Goal: Information Seeking & Learning: Learn about a topic

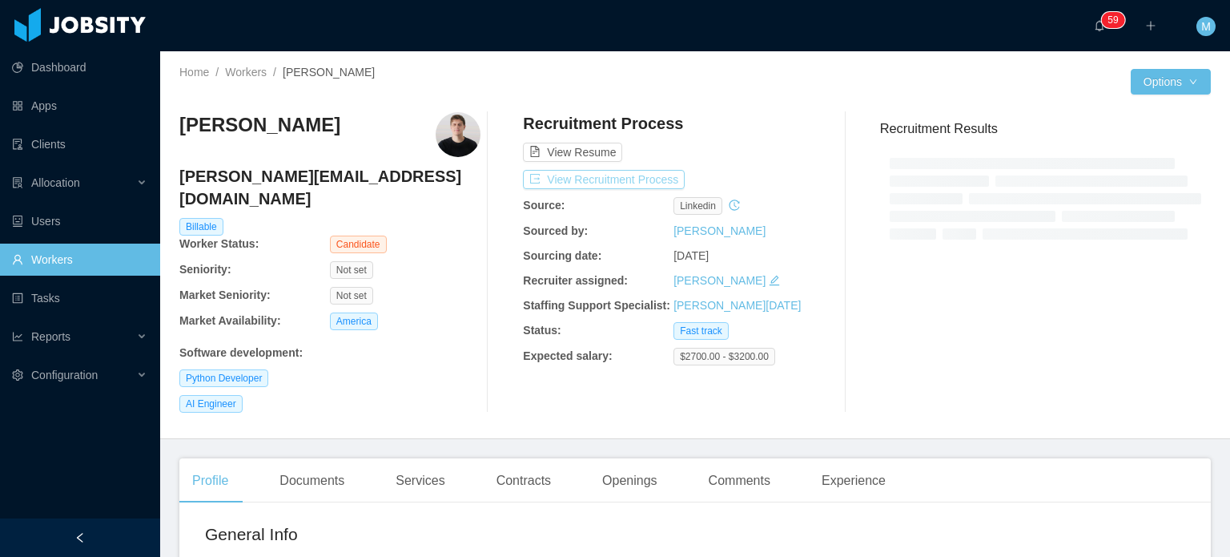
click at [664, 175] on button "View Recruitment Process" at bounding box center [604, 179] width 162 height 19
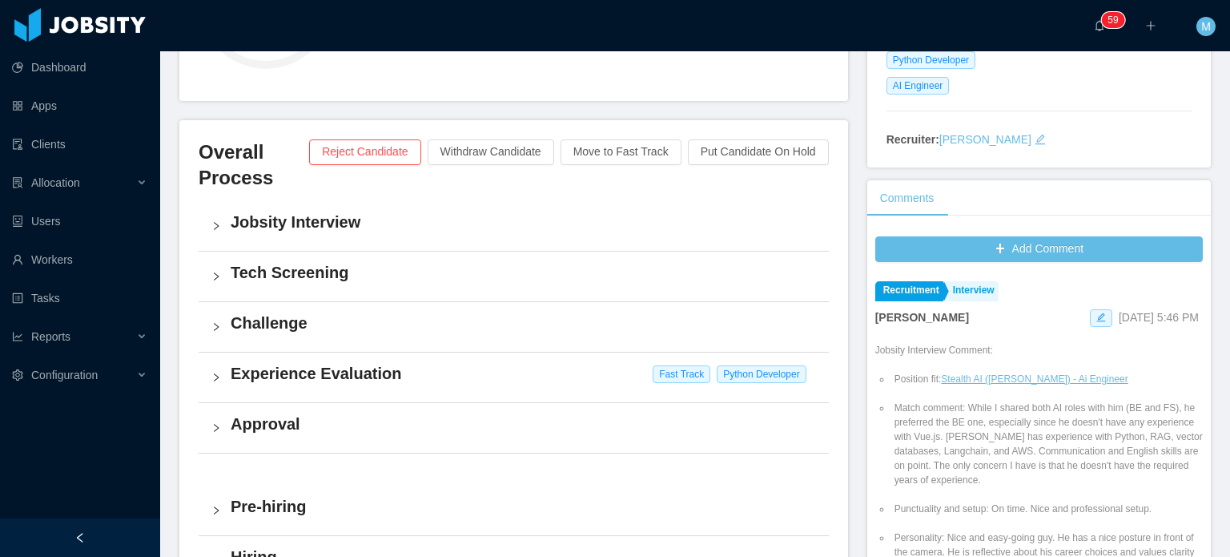
scroll to position [401, 0]
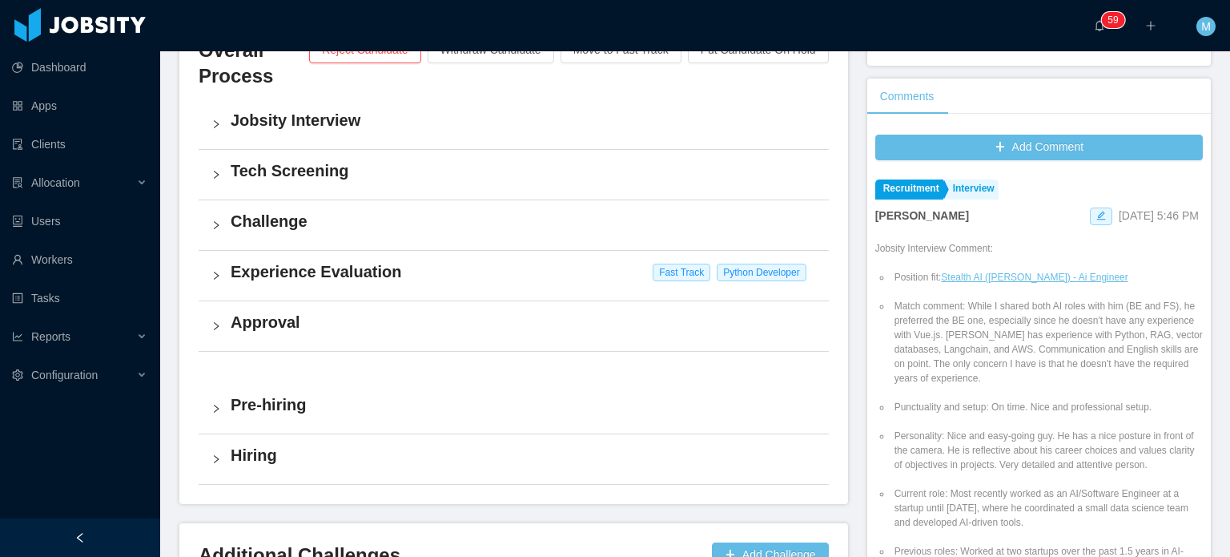
click at [273, 275] on h4 "Experience Evaluation" at bounding box center [524, 271] width 586 height 22
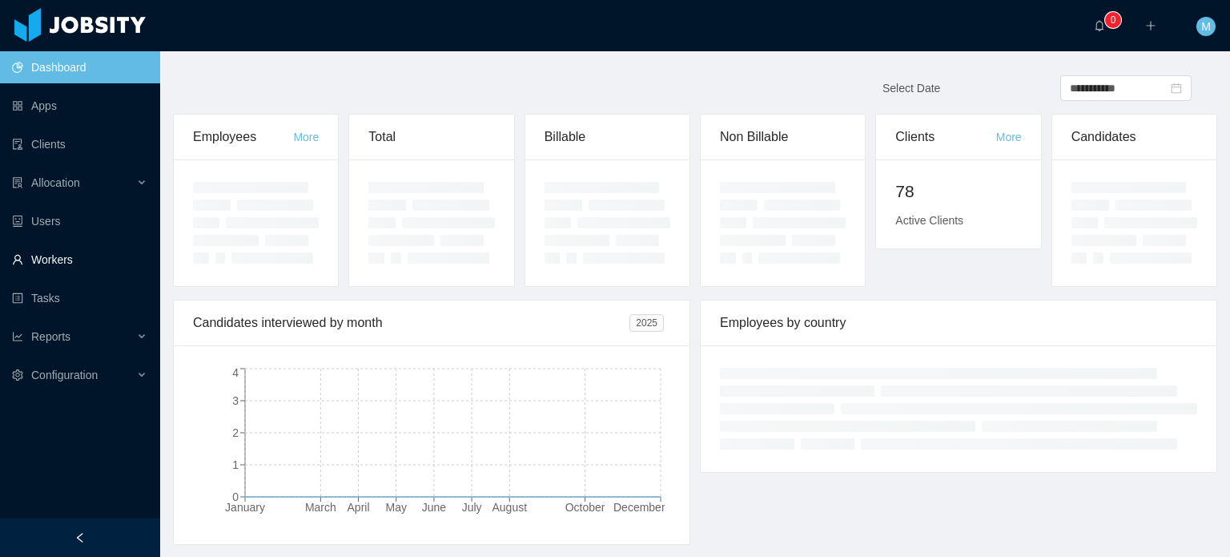
click at [86, 256] on link "Workers" at bounding box center [79, 260] width 135 height 32
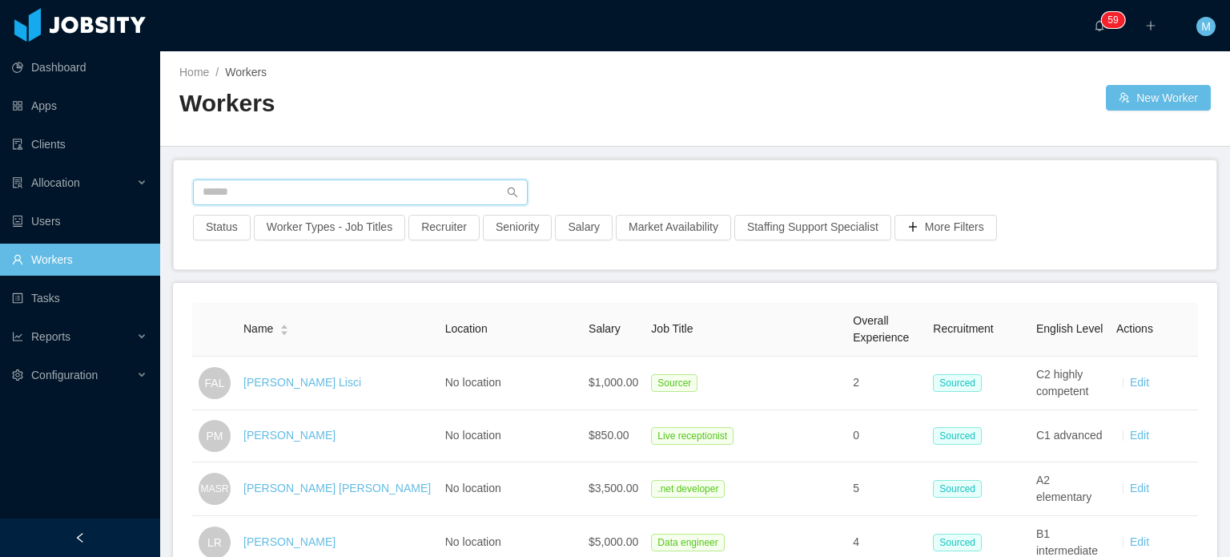
click at [353, 187] on input "text" at bounding box center [360, 192] width 335 height 26
paste input "**********"
type input "**********"
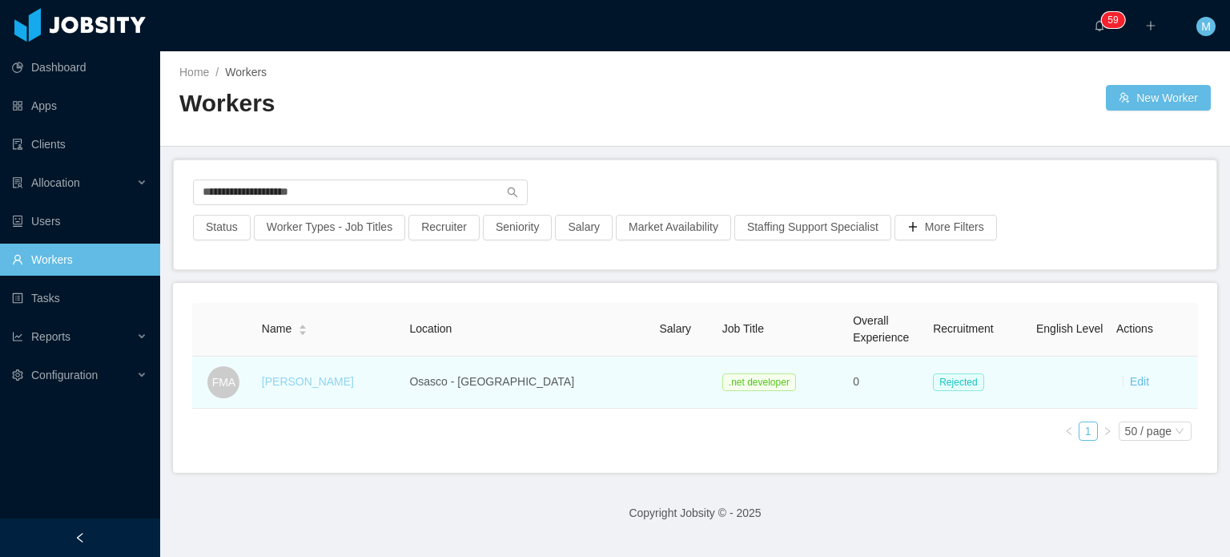
click at [348, 377] on link "[PERSON_NAME]" at bounding box center [308, 381] width 92 height 13
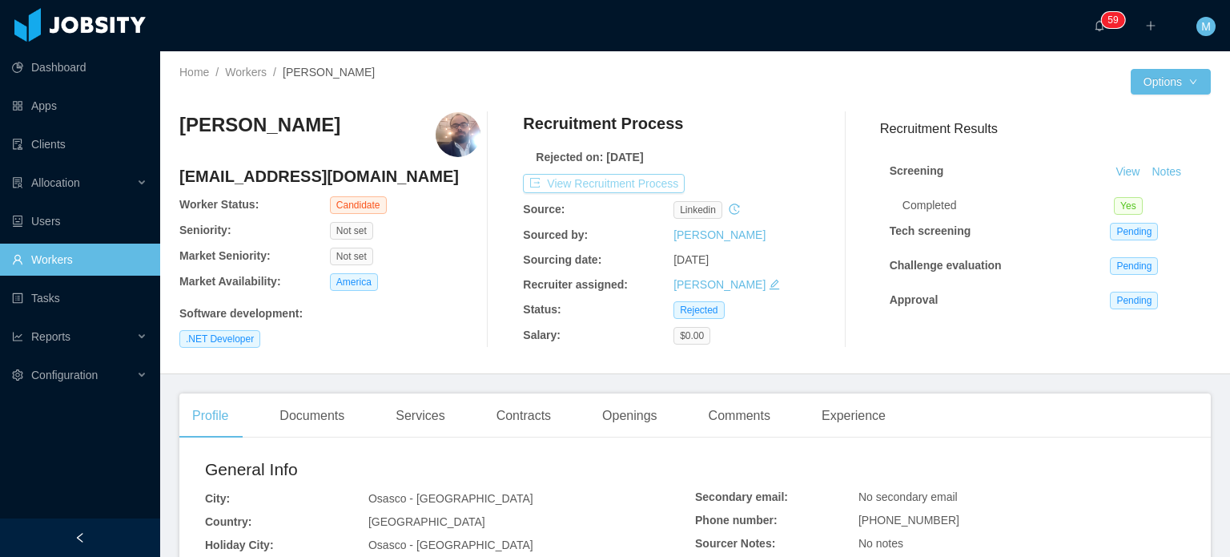
click at [640, 182] on button "View Recruitment Process" at bounding box center [604, 183] width 162 height 19
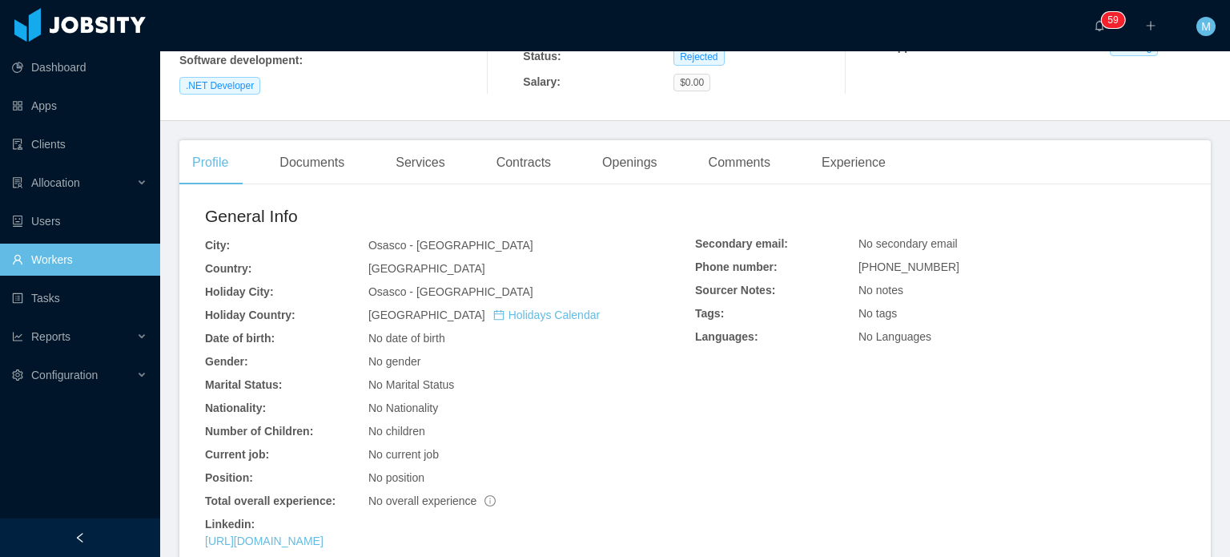
scroll to position [401, 0]
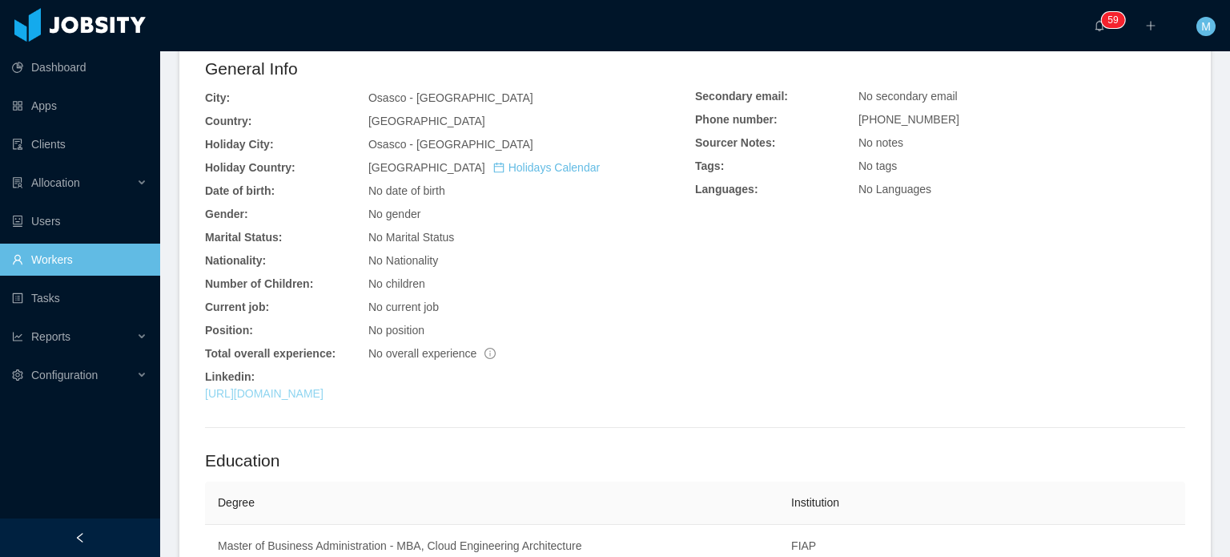
click at [312, 397] on link "https://www.linkedin.com/in/felipeaneas" at bounding box center [264, 393] width 119 height 13
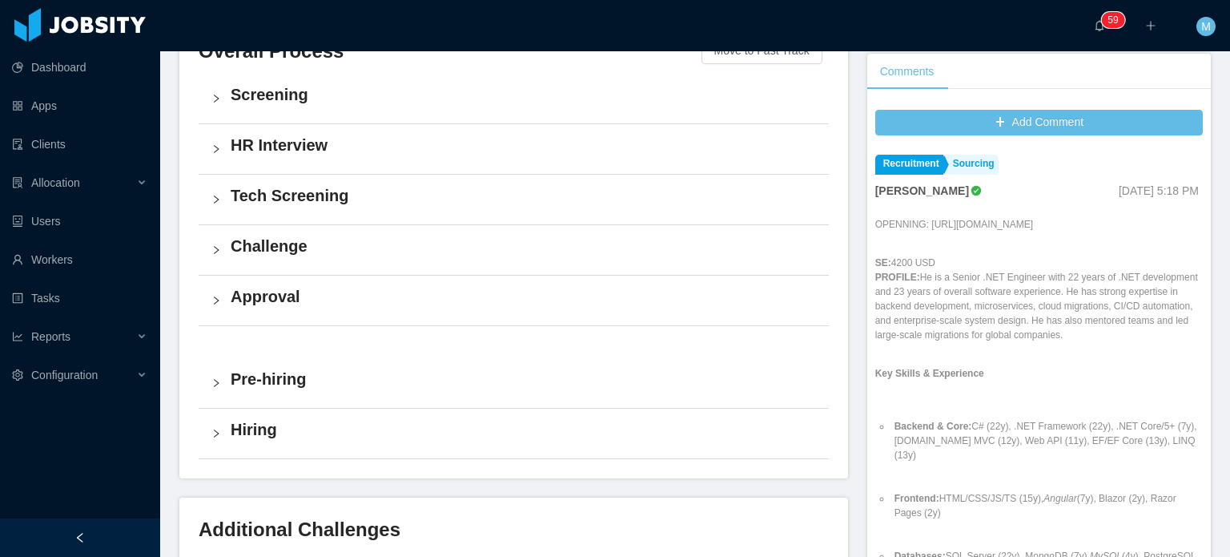
scroll to position [401, 0]
drag, startPoint x: 927, startPoint y: 227, endPoint x: 1060, endPoint y: 259, distance: 136.8
drag, startPoint x: 1119, startPoint y: 242, endPoint x: 923, endPoint y: 221, distance: 197.4
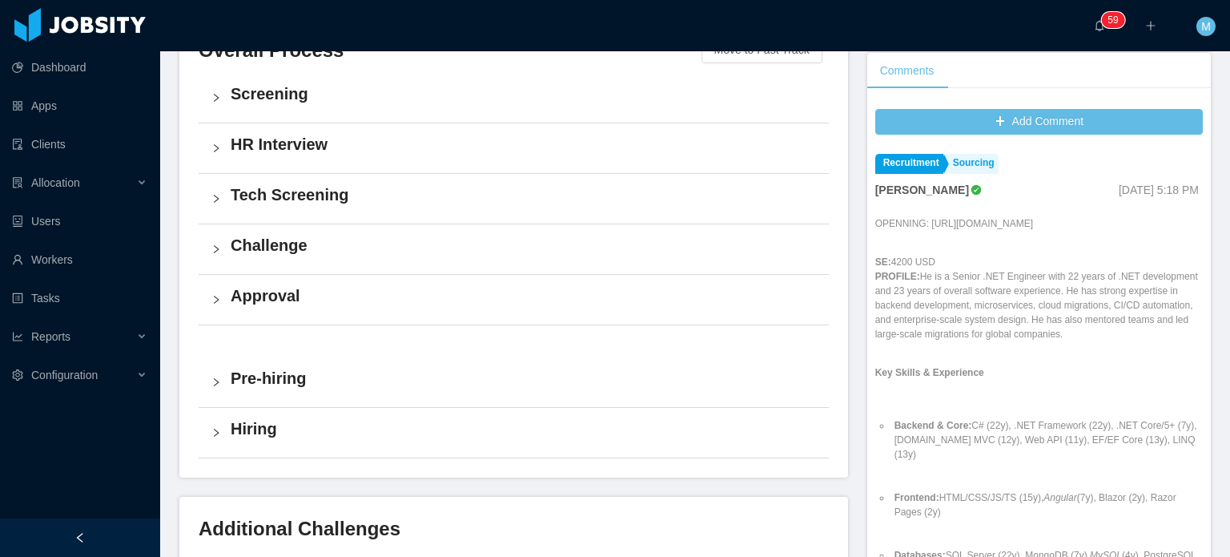
click at [923, 221] on p "OPENNING: [URL][DOMAIN_NAME]" at bounding box center [1040, 223] width 328 height 14
copy p "[URL][DOMAIN_NAME]"
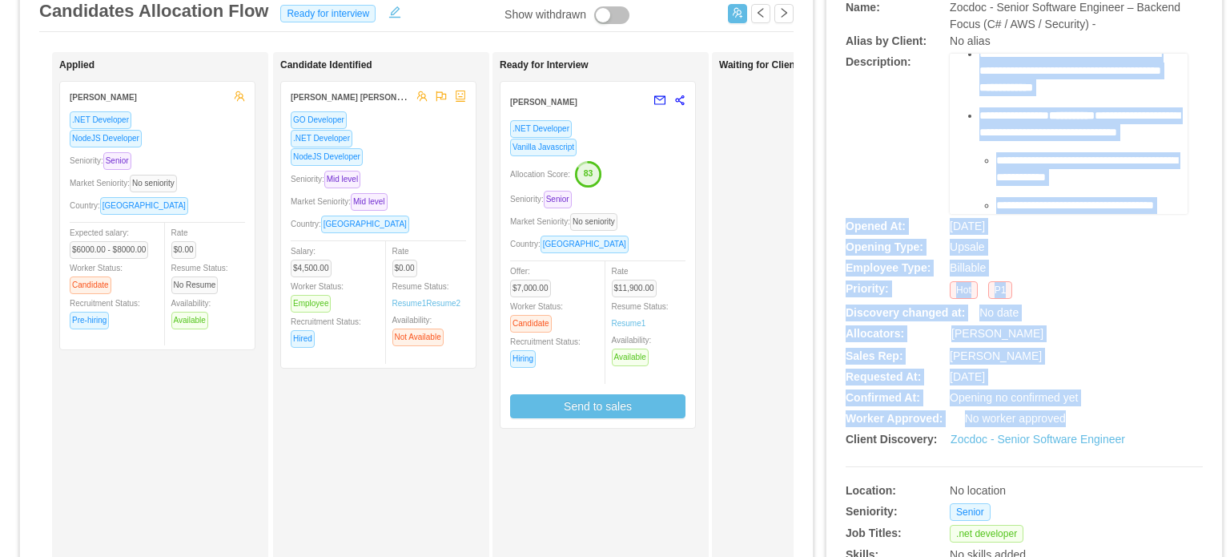
scroll to position [320, 0]
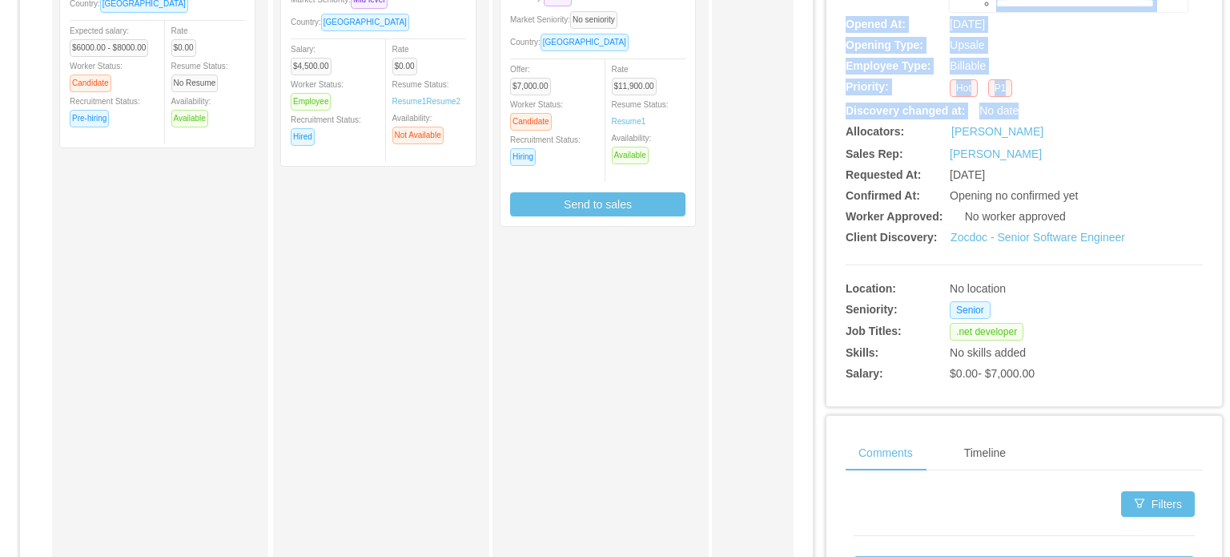
drag, startPoint x: 953, startPoint y: 203, endPoint x: 1069, endPoint y: 115, distance: 145.7
click at [1069, 115] on div "**********" at bounding box center [1024, 92] width 357 height 590
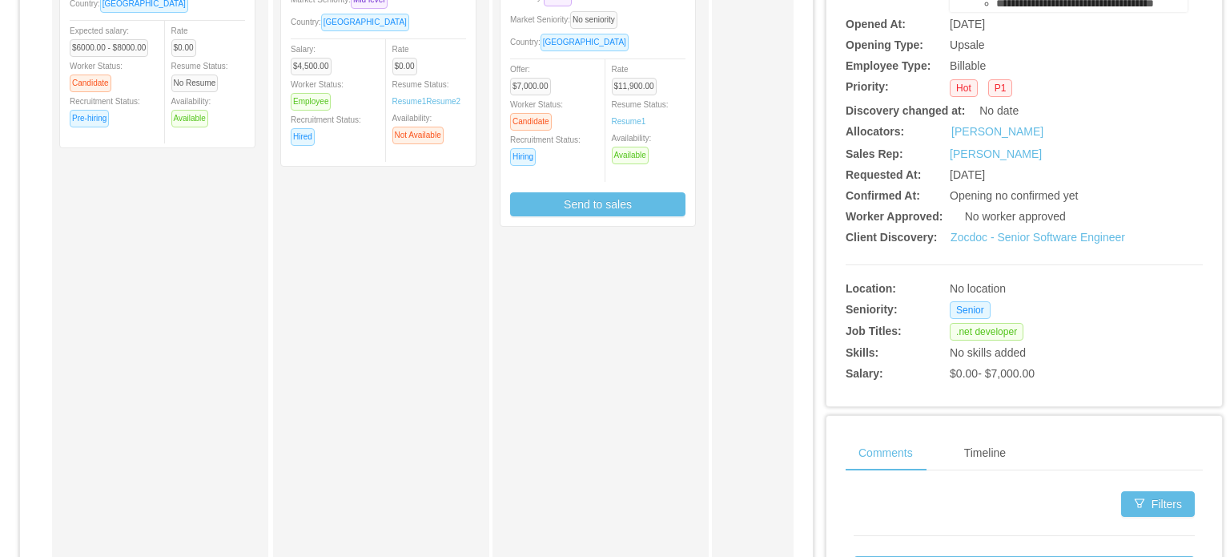
click at [1074, 124] on div "Merwin Ponce" at bounding box center [1069, 132] width 238 height 18
click at [1008, 243] on link "Zocdoc - Senior Software Engineer" at bounding box center [1038, 237] width 175 height 13
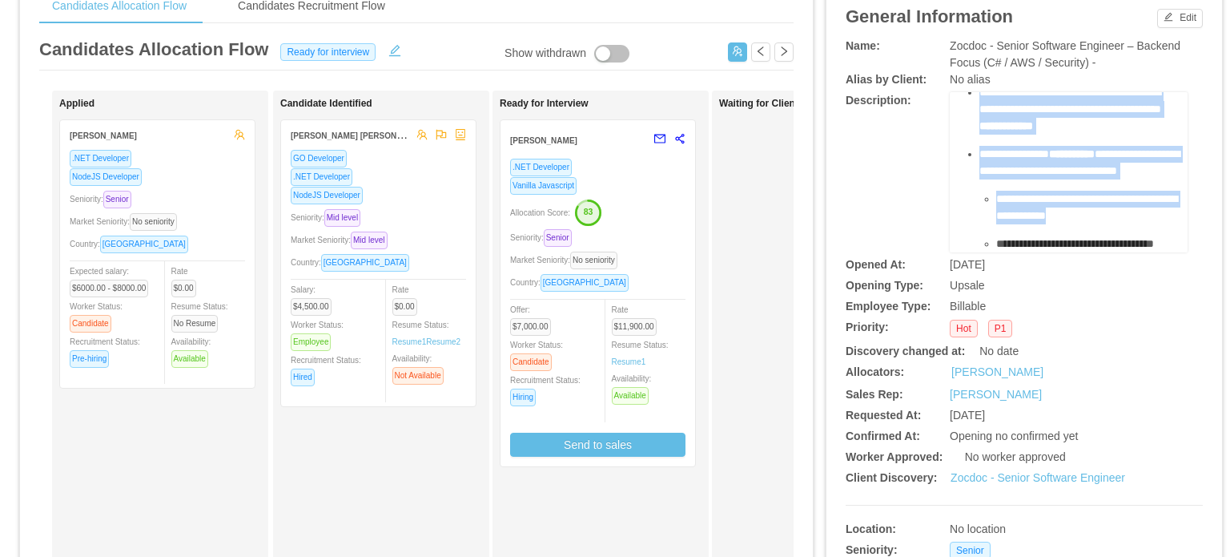
scroll to position [974, 0]
drag, startPoint x: 958, startPoint y: 202, endPoint x: 1079, endPoint y: 230, distance: 124.2
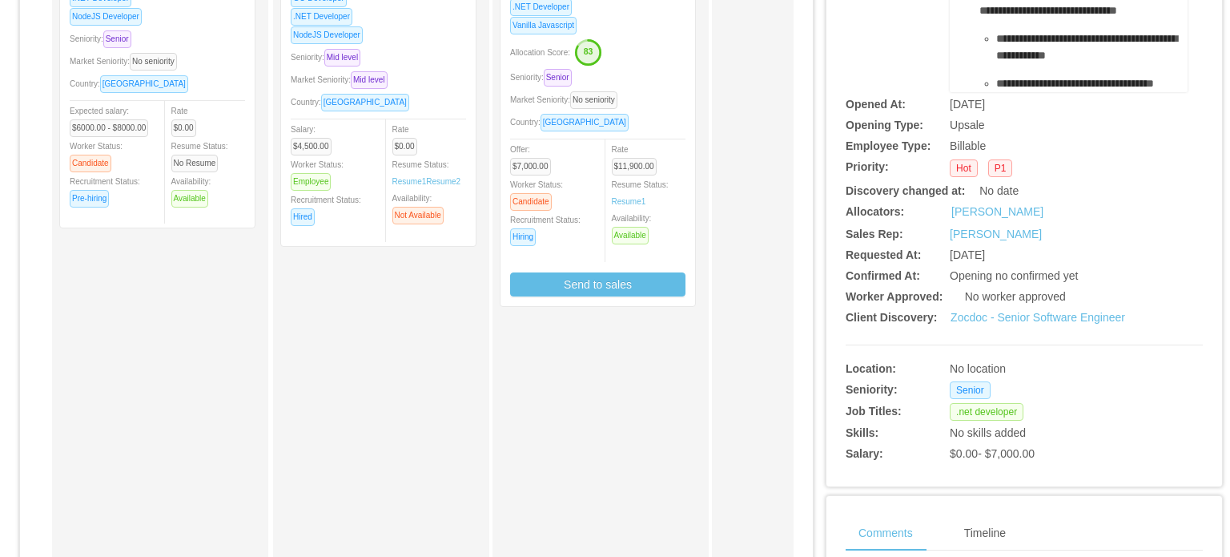
click at [1059, 170] on div "Hot P1" at bounding box center [1039, 168] width 179 height 18
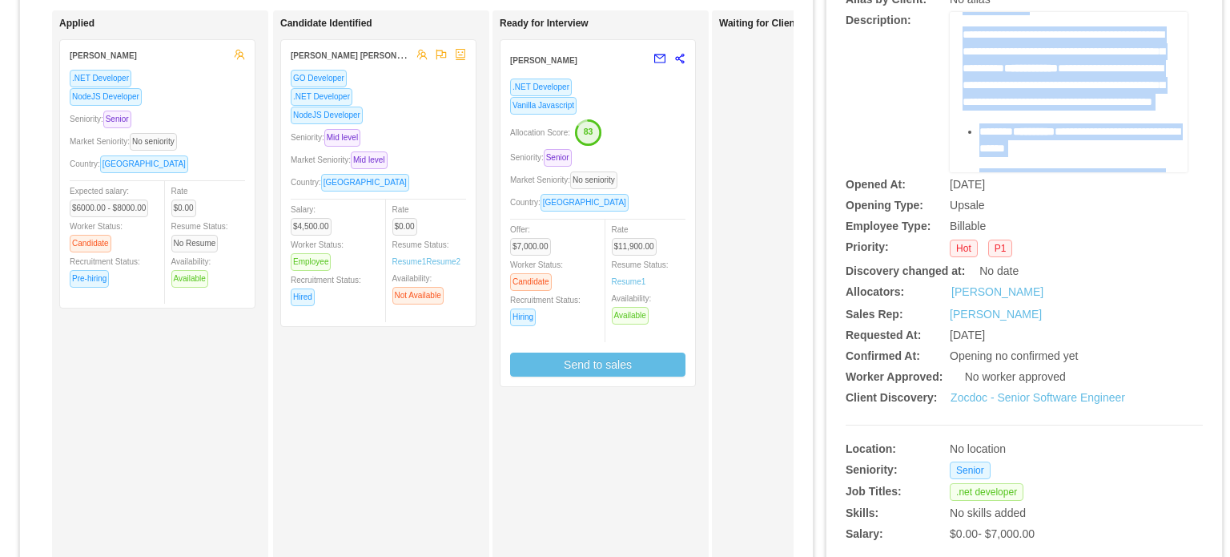
scroll to position [0, 0]
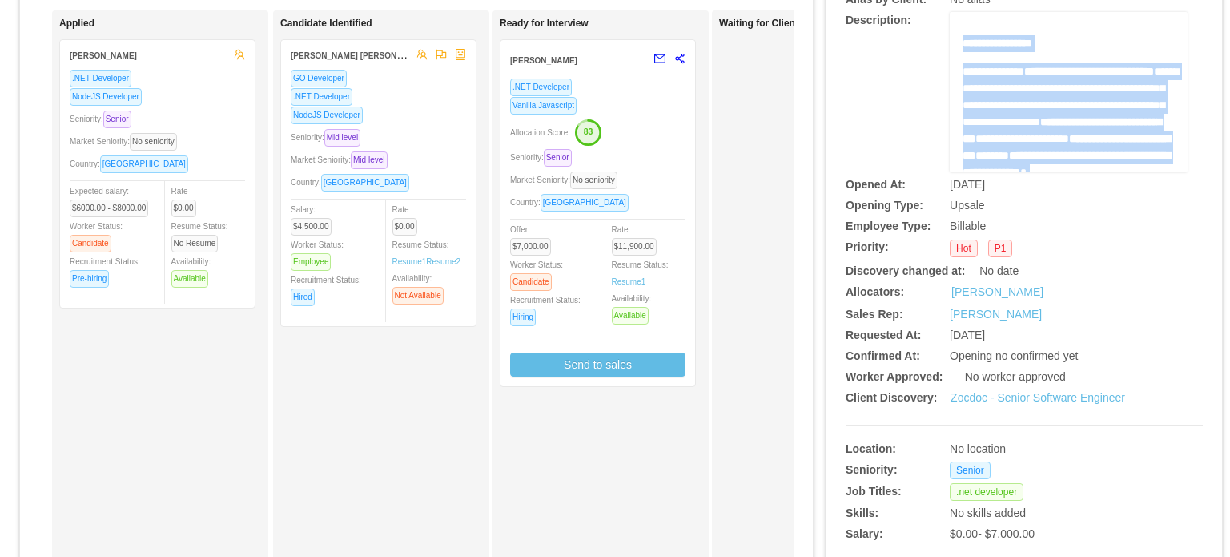
drag, startPoint x: 1057, startPoint y: 167, endPoint x: 955, endPoint y: 46, distance: 157.4
click at [963, 46] on div "**********" at bounding box center [1069, 456] width 213 height 843
copy div "**********"
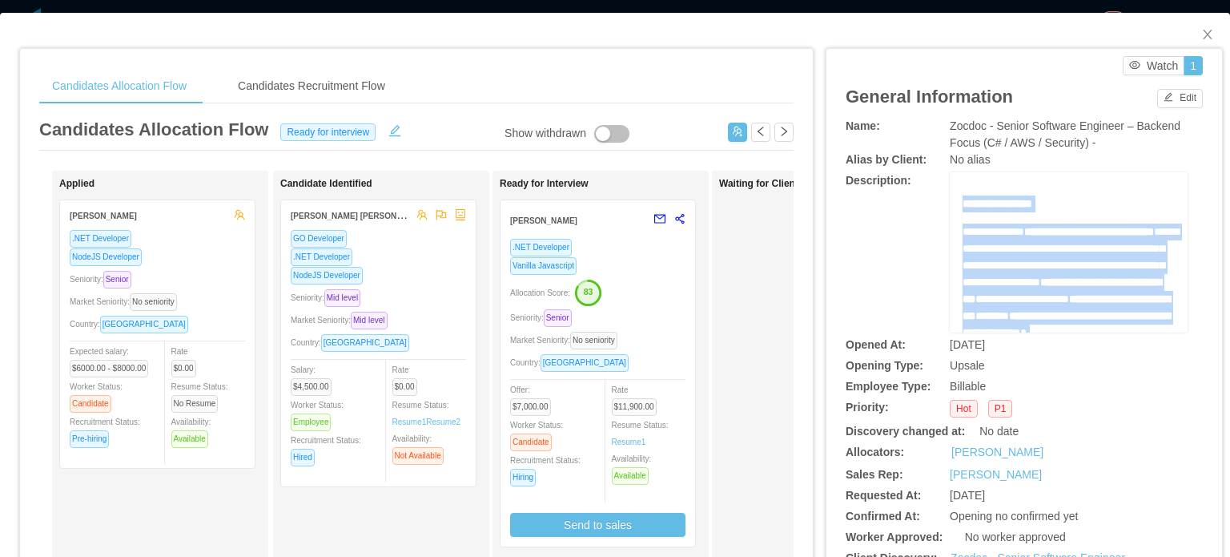
scroll to position [80, 0]
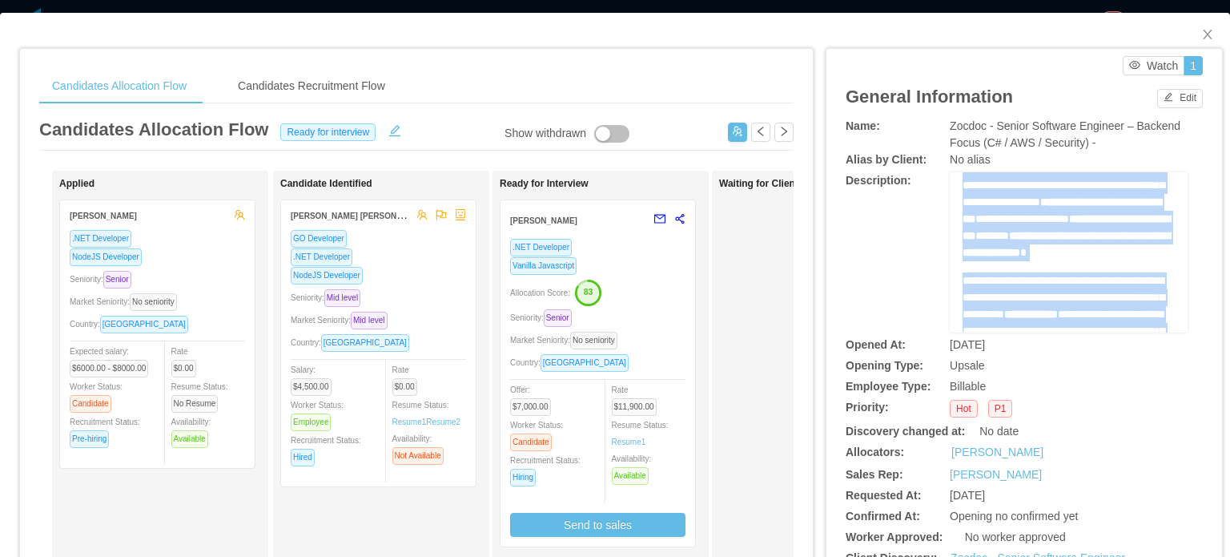
click at [1035, 224] on span "**********" at bounding box center [1023, 218] width 94 height 11
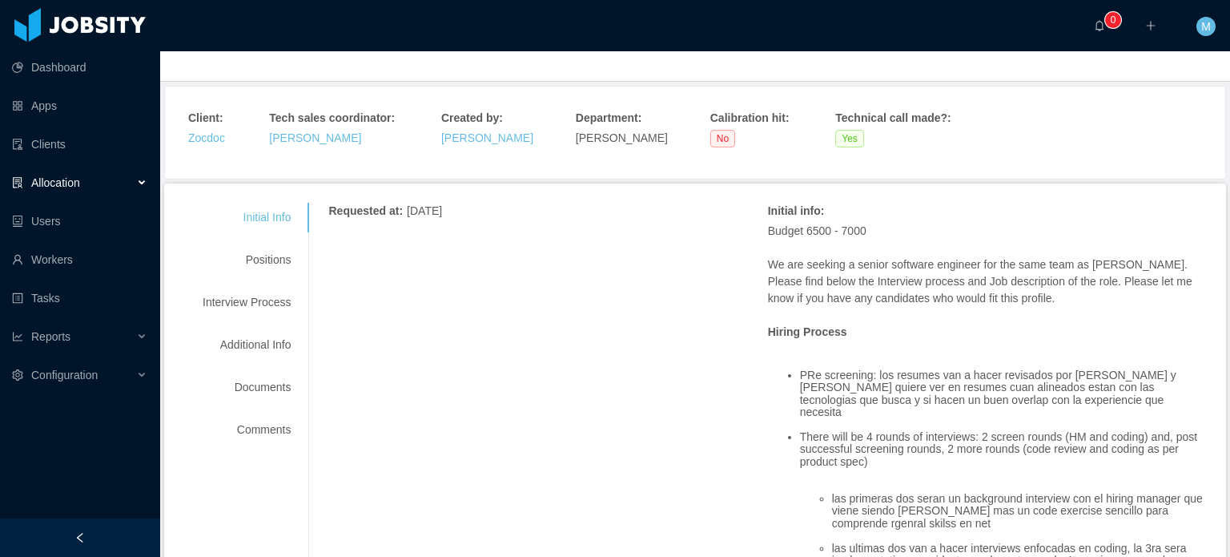
scroll to position [160, 0]
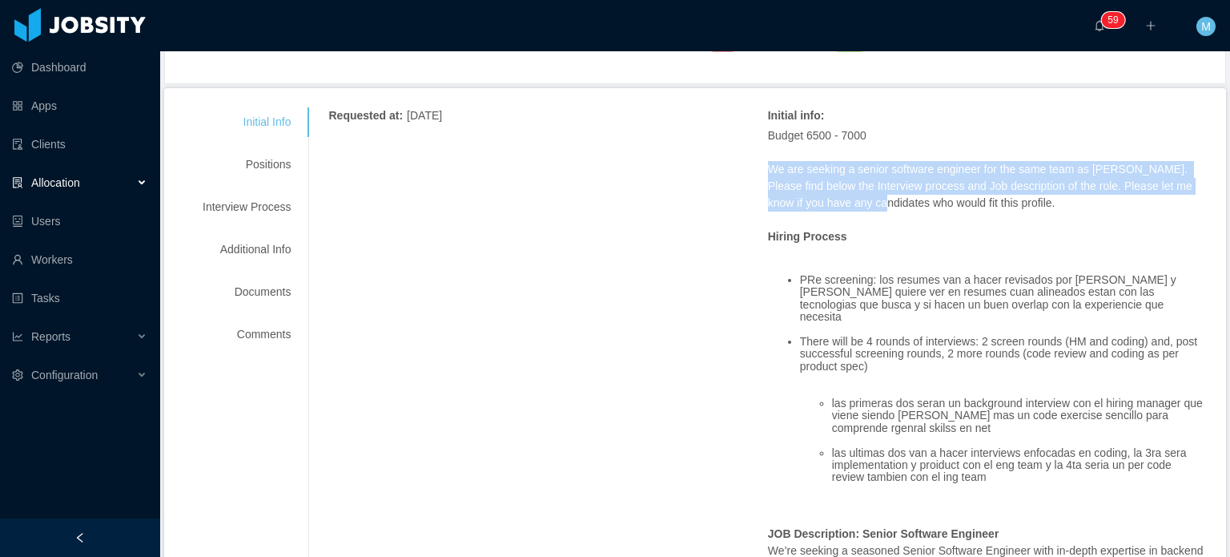
drag, startPoint x: 756, startPoint y: 165, endPoint x: 882, endPoint y: 211, distance: 133.8
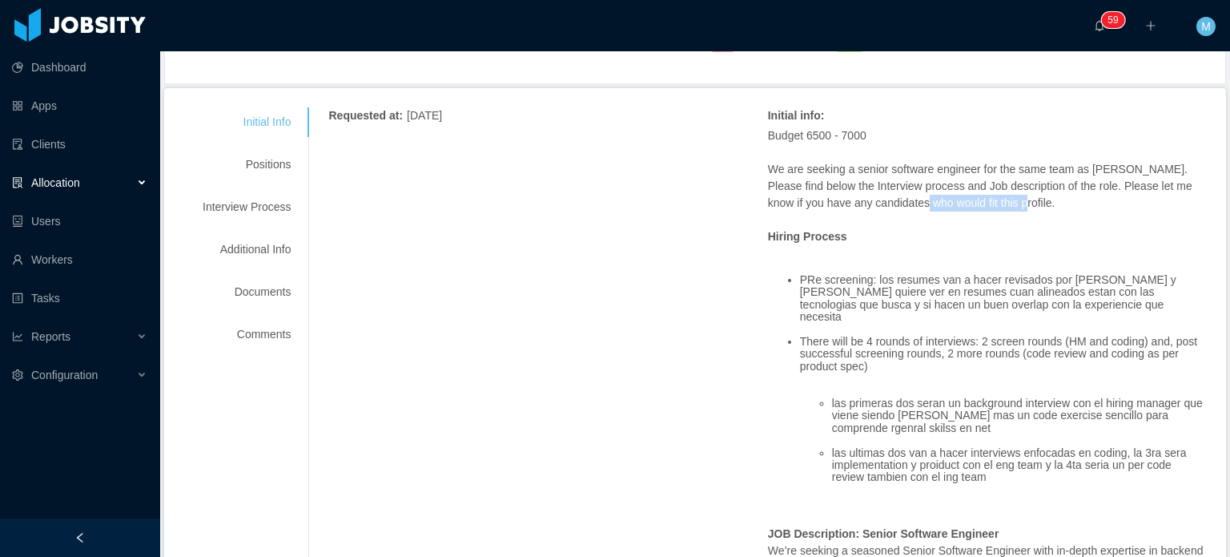
click at [1112, 199] on p "We are seeking a senior software engineer for the same team as Thiago. Please f…" at bounding box center [987, 186] width 439 height 50
click at [1112, 198] on p "We are seeking a senior software engineer for the same team as Thiago. Please f…" at bounding box center [987, 186] width 439 height 50
drag, startPoint x: 1033, startPoint y: 168, endPoint x: 1122, endPoint y: 177, distance: 89.4
click at [1122, 177] on p "We are seeking a senior software engineer for the same team as Thiago. Please f…" at bounding box center [987, 186] width 439 height 50
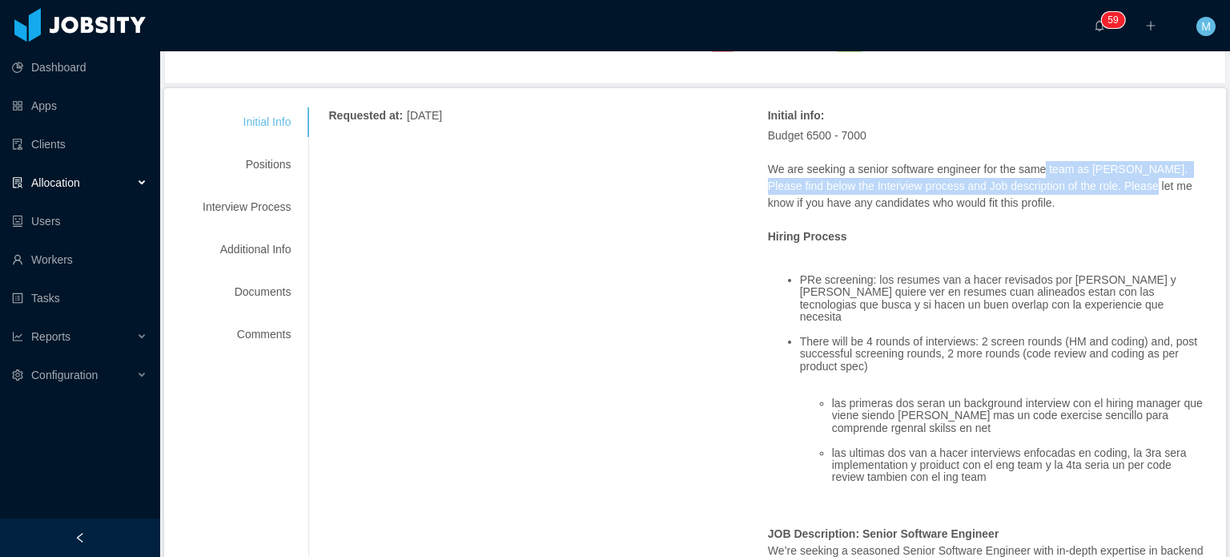
click at [1122, 177] on p "We are seeking a senior software engineer for the same team as Thiago. Please f…" at bounding box center [987, 186] width 439 height 50
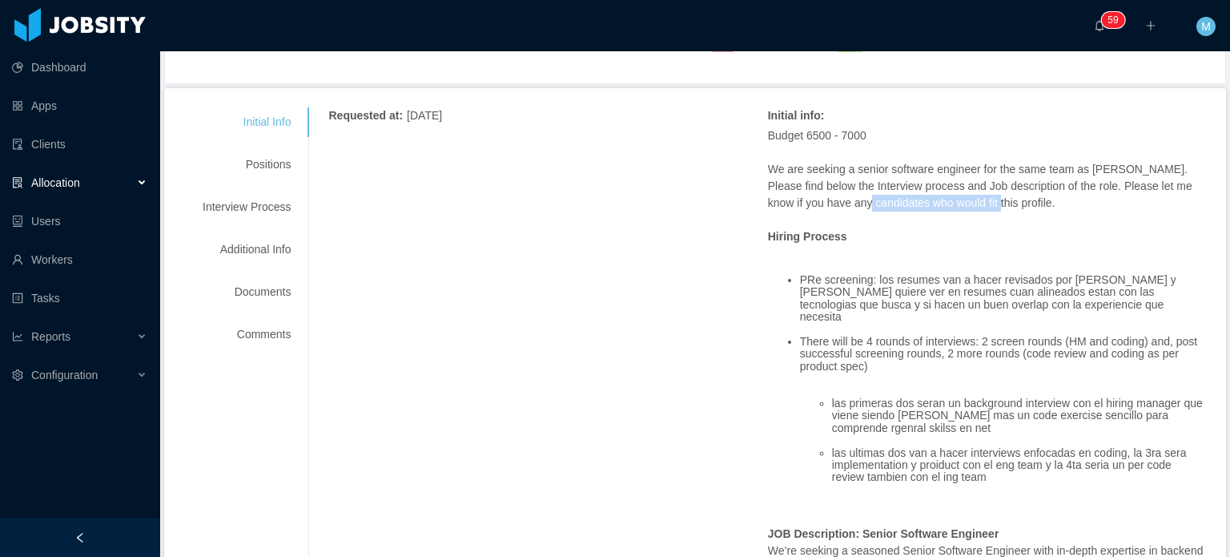
drag, startPoint x: 881, startPoint y: 207, endPoint x: 965, endPoint y: 206, distance: 83.3
click at [965, 206] on p "We are seeking a senior software engineer for the same team as Thiago. Please f…" at bounding box center [987, 186] width 439 height 50
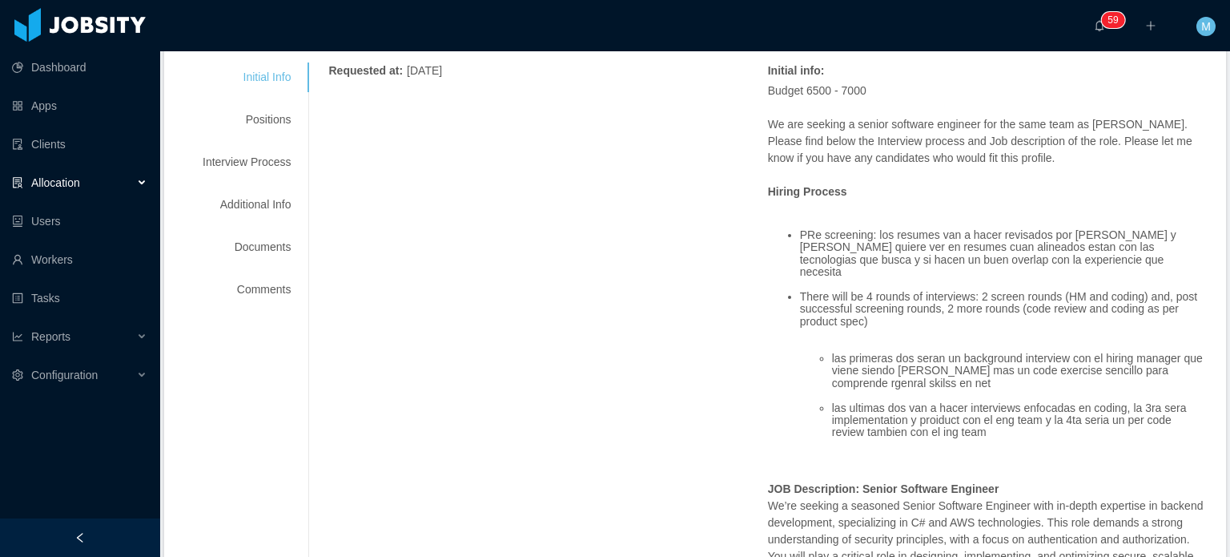
scroll to position [240, 0]
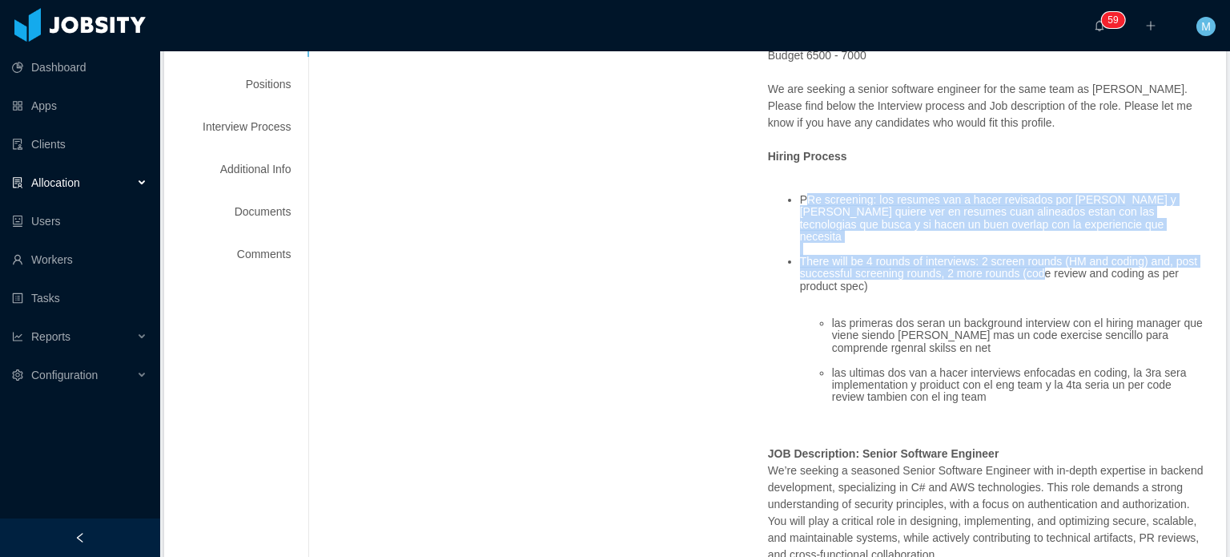
drag, startPoint x: 796, startPoint y: 198, endPoint x: 1035, endPoint y: 260, distance: 246.6
click at [1035, 260] on ul "PRe screening: los resumes van a hacer revisados por Rashmi y ella quiere ver e…" at bounding box center [987, 305] width 439 height 247
click at [1035, 260] on li "There will be 4 rounds of interviews: 2 screen rounds (HM and coding) and, post…" at bounding box center [1003, 274] width 407 height 37
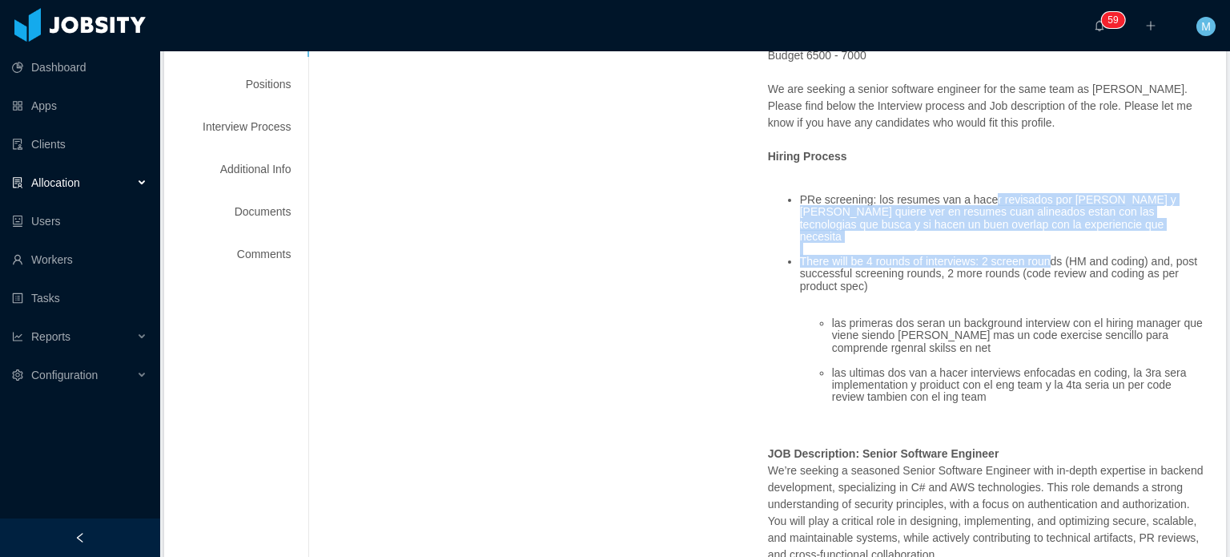
drag, startPoint x: 977, startPoint y: 200, endPoint x: 1040, endPoint y: 248, distance: 78.3
click at [1040, 248] on ul "PRe screening: los resumes van a hacer revisados por Rashmi y ella quiere ver e…" at bounding box center [987, 305] width 439 height 247
click at [1040, 256] on li "There will be 4 rounds of interviews: 2 screen rounds (HM and coding) and, post…" at bounding box center [1003, 274] width 407 height 37
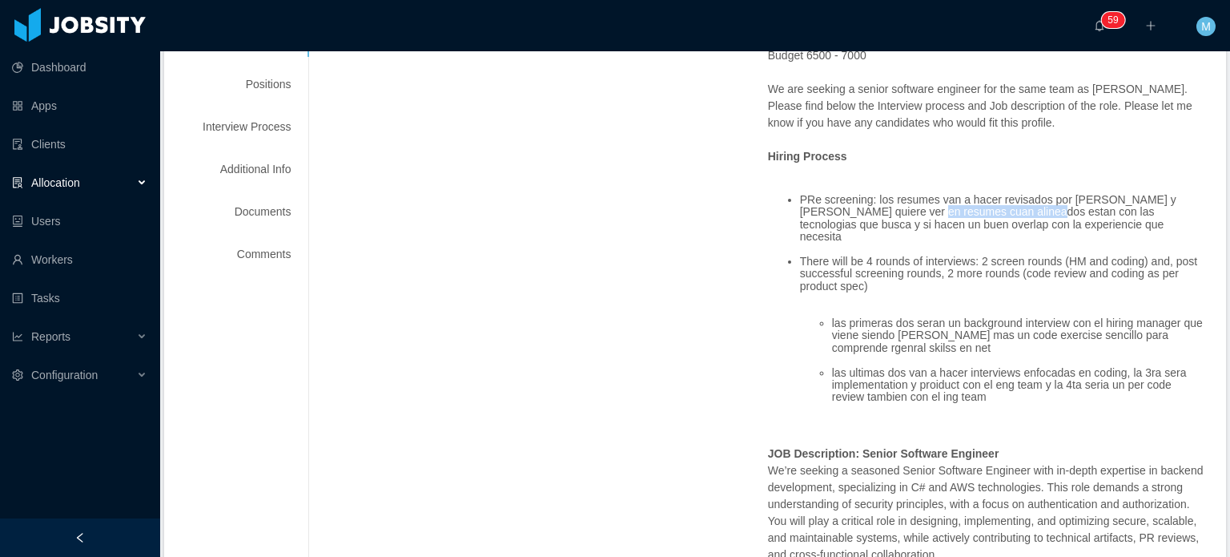
drag, startPoint x: 987, startPoint y: 217, endPoint x: 1028, endPoint y: 226, distance: 41.8
click at [1014, 224] on li "PRe screening: los resumes van a hacer revisados por Rashmi y ella quiere ver e…" at bounding box center [1003, 219] width 407 height 50
click at [1028, 226] on li "PRe screening: los resumes van a hacer revisados por Rashmi y ella quiere ver e…" at bounding box center [1003, 219] width 407 height 50
drag, startPoint x: 865, startPoint y: 224, endPoint x: 1071, endPoint y: 246, distance: 207.1
click at [1071, 246] on ul "PRe screening: los resumes van a hacer revisados por Rashmi y ella quiere ver e…" at bounding box center [987, 305] width 439 height 247
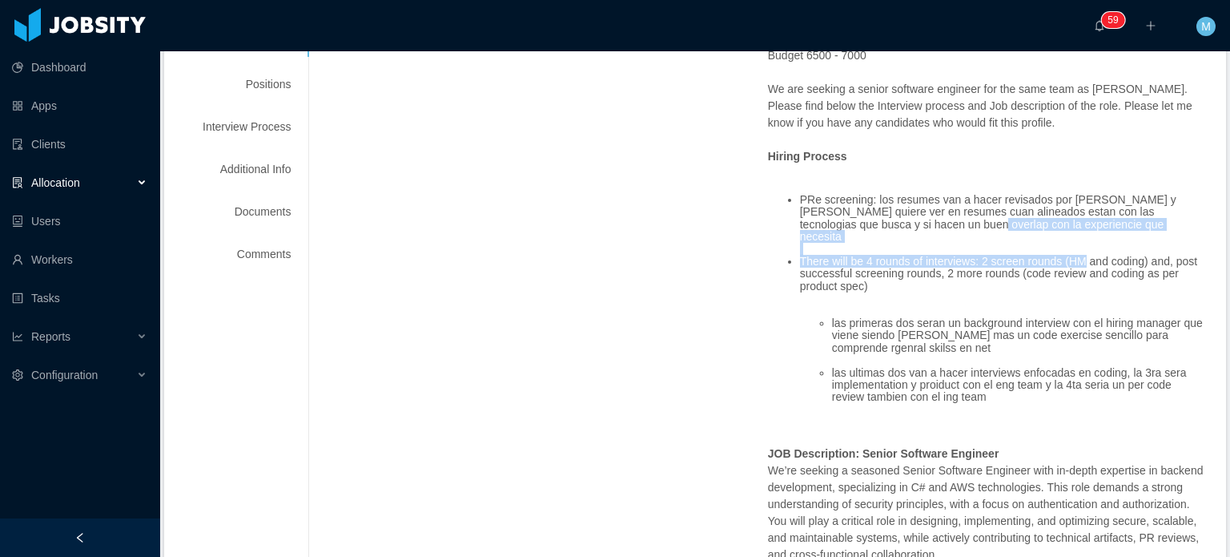
click at [1071, 256] on li "There will be 4 rounds of interviews: 2 screen rounds (HM and coding) and, post…" at bounding box center [1003, 274] width 407 height 37
drag, startPoint x: 812, startPoint y: 250, endPoint x: 904, endPoint y: 262, distance: 92.1
click at [903, 262] on li "There will be 4 rounds of interviews: 2 screen rounds (HM and coding) and, post…" at bounding box center [1003, 274] width 407 height 37
click at [904, 262] on li "There will be 4 rounds of interviews: 2 screen rounds (HM and coding) and, post…" at bounding box center [1003, 274] width 407 height 37
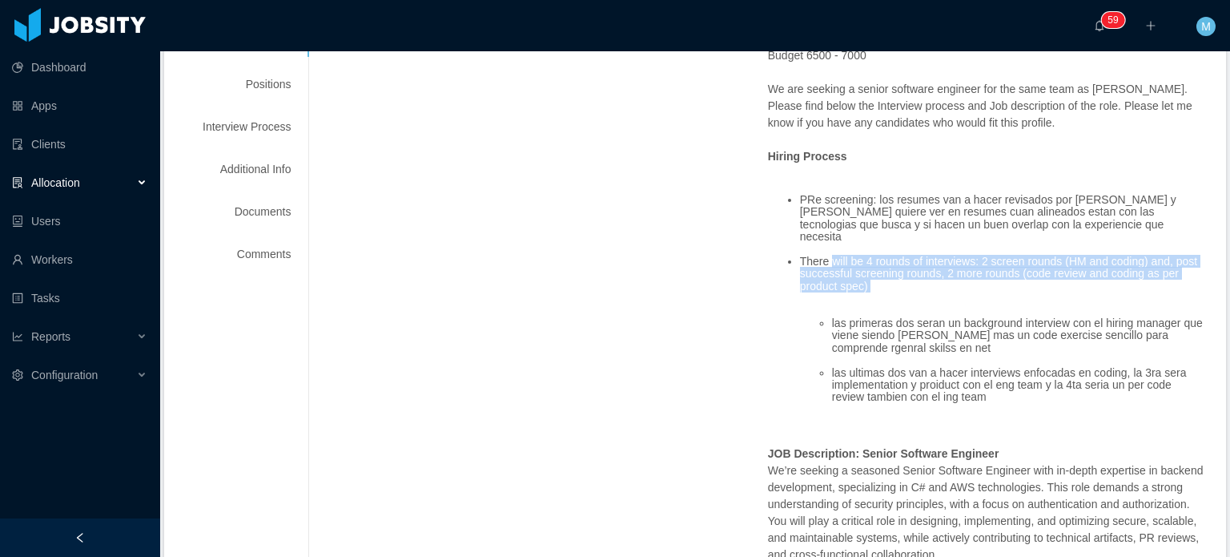
drag, startPoint x: 824, startPoint y: 252, endPoint x: 941, endPoint y: 290, distance: 122.9
click at [940, 290] on ul "PRe screening: los resumes van a hacer revisados por Rashmi y ella quiere ver e…" at bounding box center [987, 305] width 439 height 247
click at [941, 290] on ul "PRe screening: los resumes van a hacer revisados por Rashmi y ella quiere ver e…" at bounding box center [987, 305] width 439 height 247
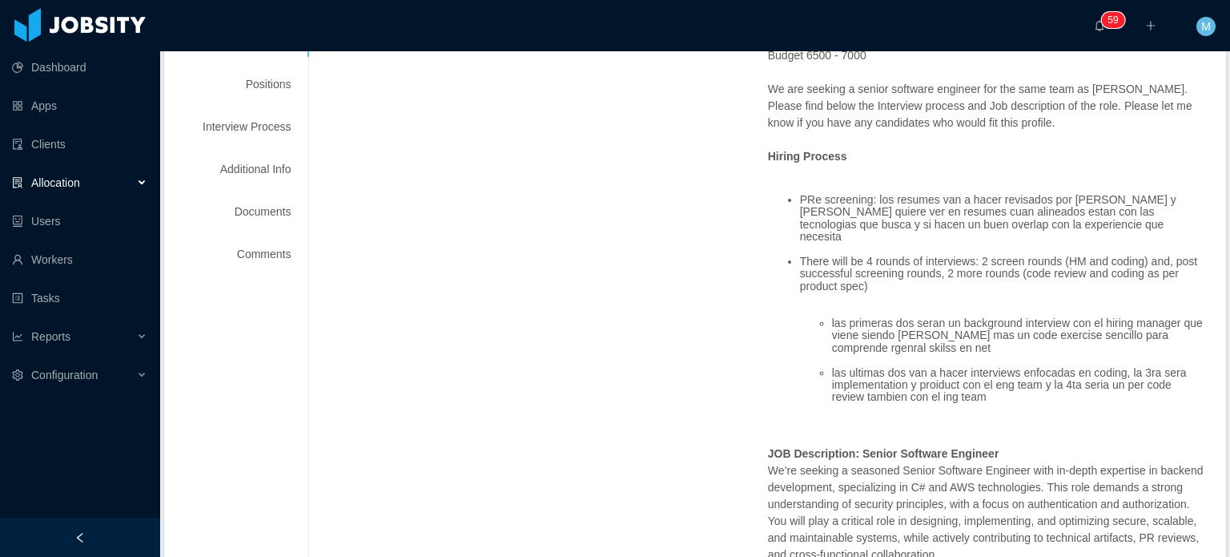
drag, startPoint x: 869, startPoint y: 262, endPoint x: 1000, endPoint y: 291, distance: 133.7
click at [991, 291] on ul "PRe screening: los resumes van a hacer revisados por Rashmi y ella quiere ver e…" at bounding box center [987, 305] width 439 height 247
click at [1000, 291] on ul "PRe screening: los resumes van a hacer revisados por Rashmi y ella quiere ver e…" at bounding box center [987, 305] width 439 height 247
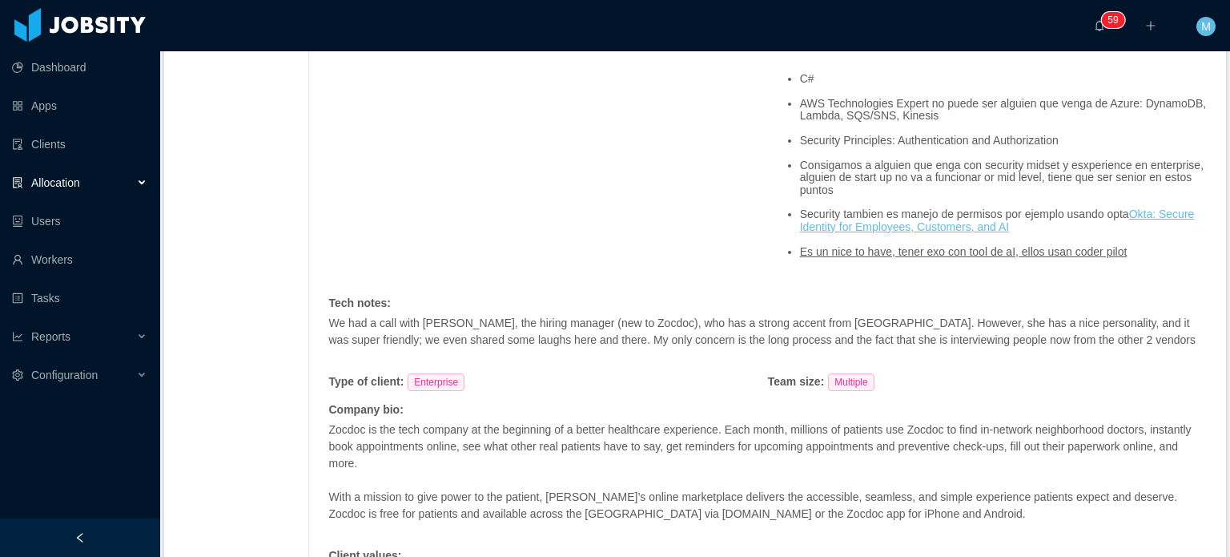
scroll to position [1122, 0]
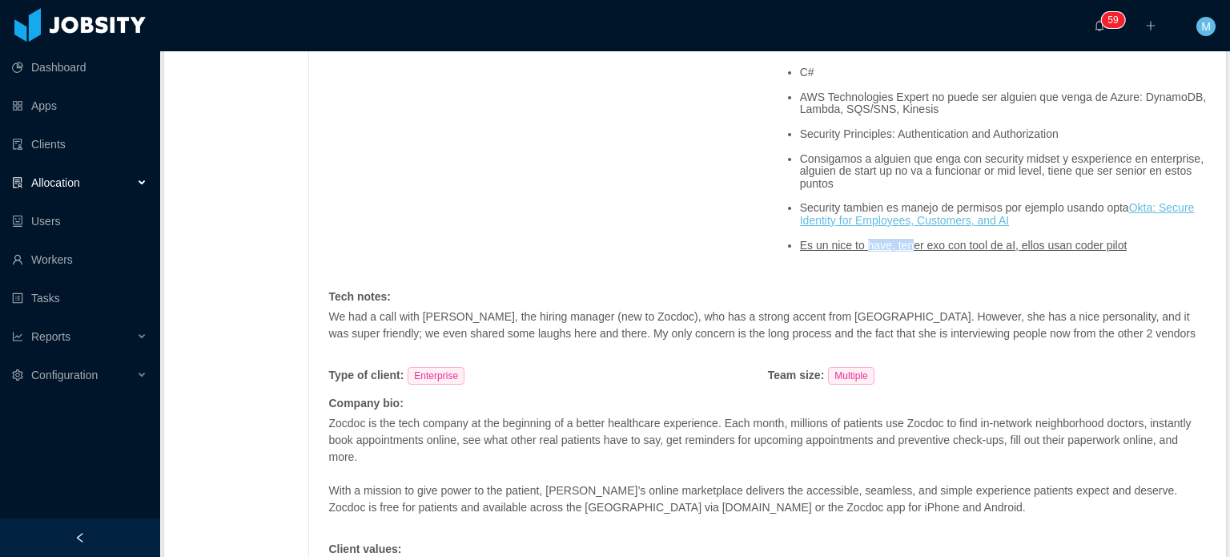
drag, startPoint x: 856, startPoint y: 233, endPoint x: 922, endPoint y: 232, distance: 65.7
click at [920, 239] on ins "Es un nice to have, tener exo con tool de aI, ellos usan coder pilot" at bounding box center [964, 245] width 328 height 13
click at [922, 239] on ins "Es un nice to have, tener exo con tool de aI, ellos usan coder pilot" at bounding box center [964, 245] width 328 height 13
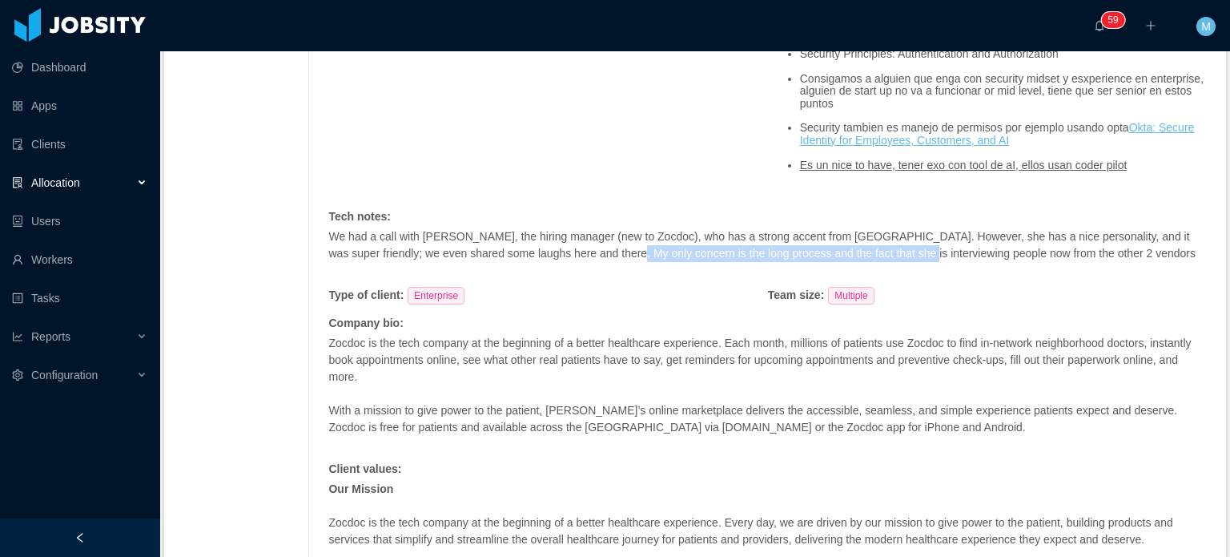
click at [922, 240] on p "We had a call with Rashmi Srivastava, the hiring manager (new to Zocdoc), who h…" at bounding box center [767, 245] width 879 height 34
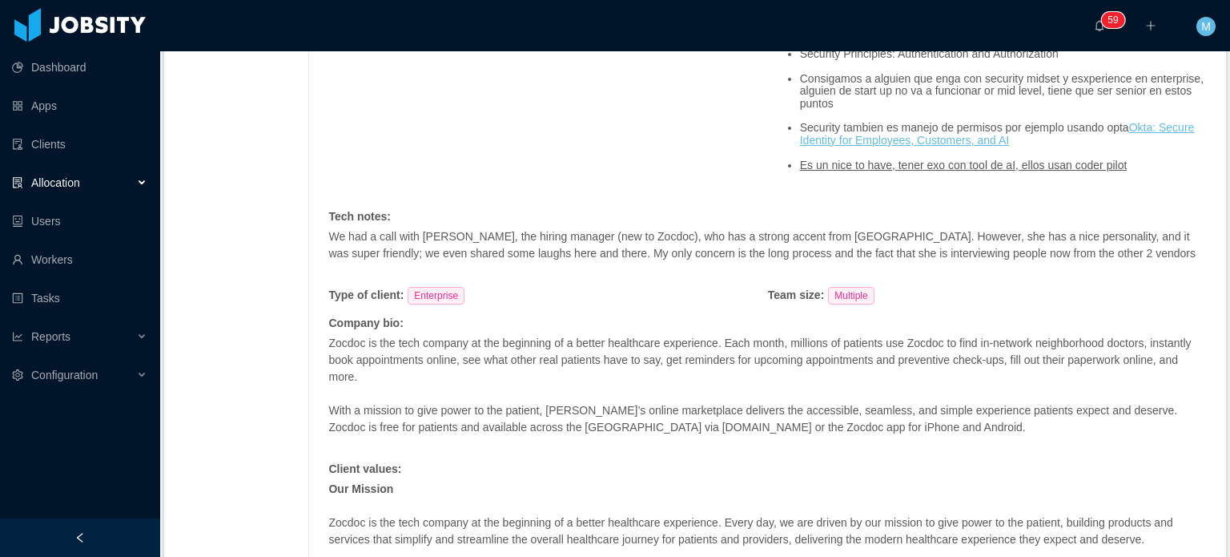
click at [965, 232] on p "We had a call with Rashmi Srivastava, the hiring manager (new to Zocdoc), who h…" at bounding box center [767, 245] width 879 height 34
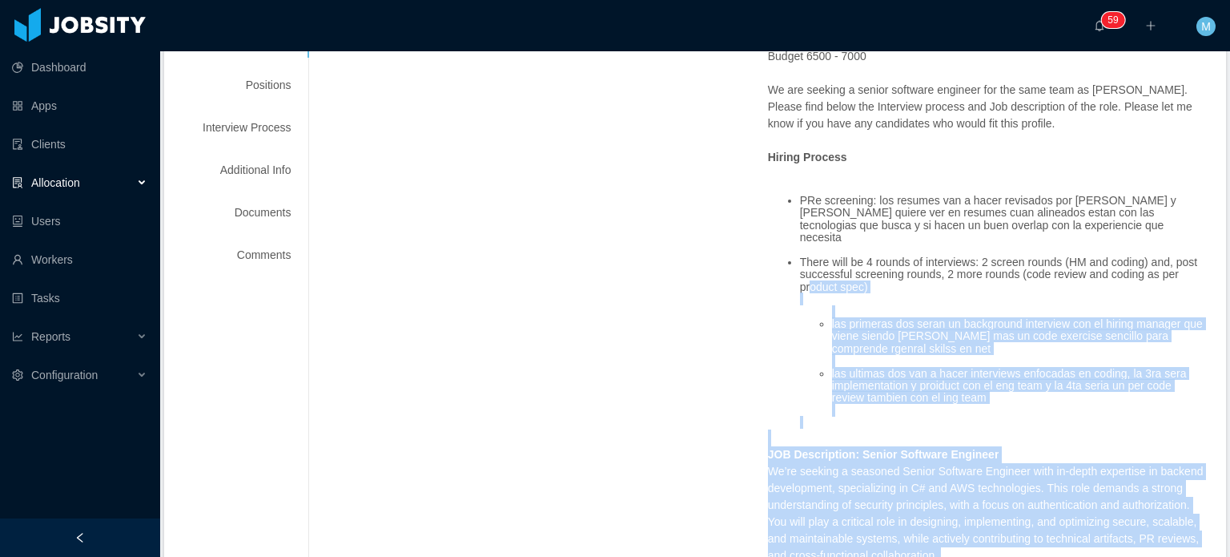
drag, startPoint x: 1150, startPoint y: 403, endPoint x: 801, endPoint y: 280, distance: 370.2
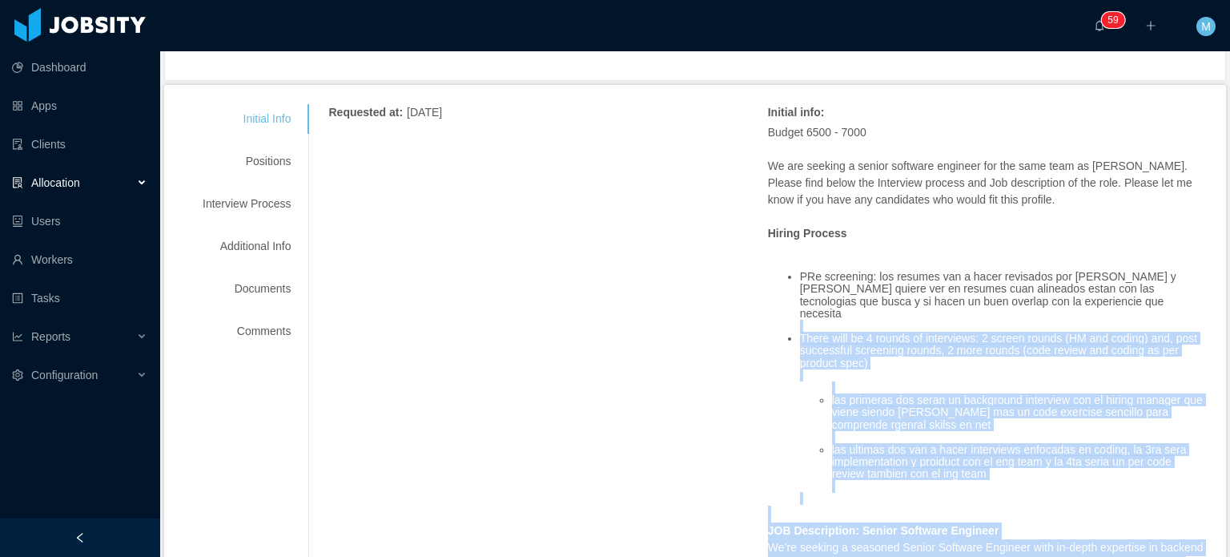
scroll to position [160, 0]
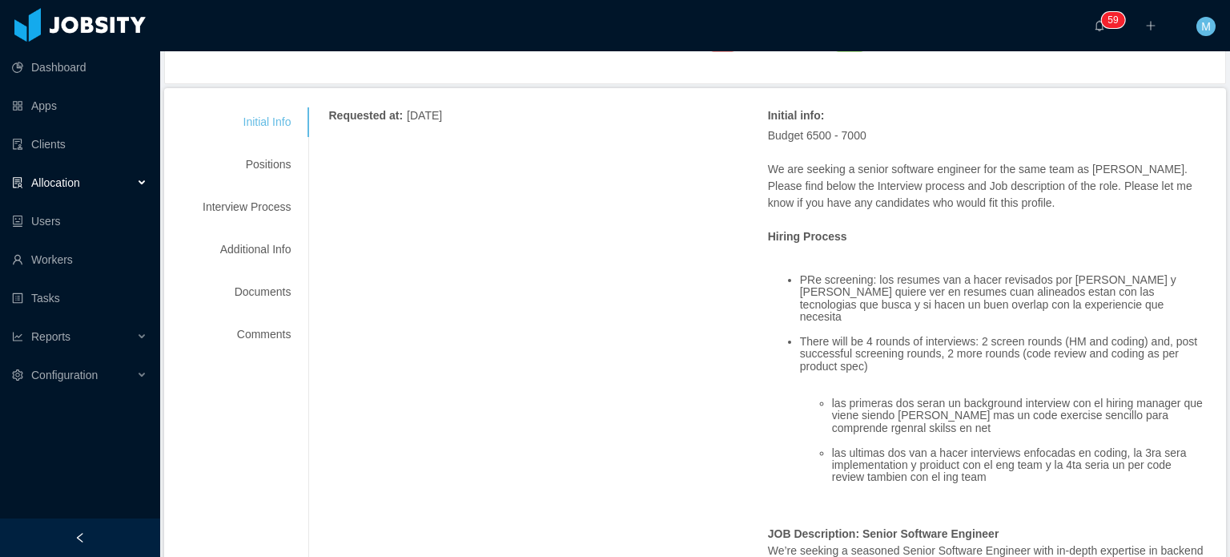
click at [801, 280] on li "PRe screening: los resumes van a hacer revisados por Rashmi y ella quiere ver e…" at bounding box center [1003, 299] width 407 height 50
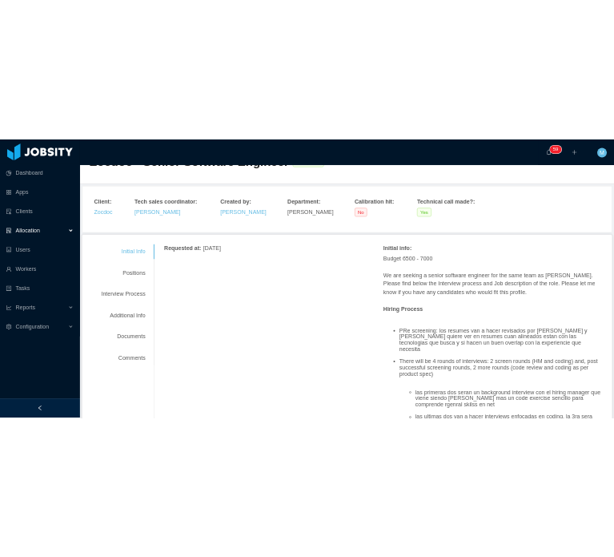
scroll to position [0, 0]
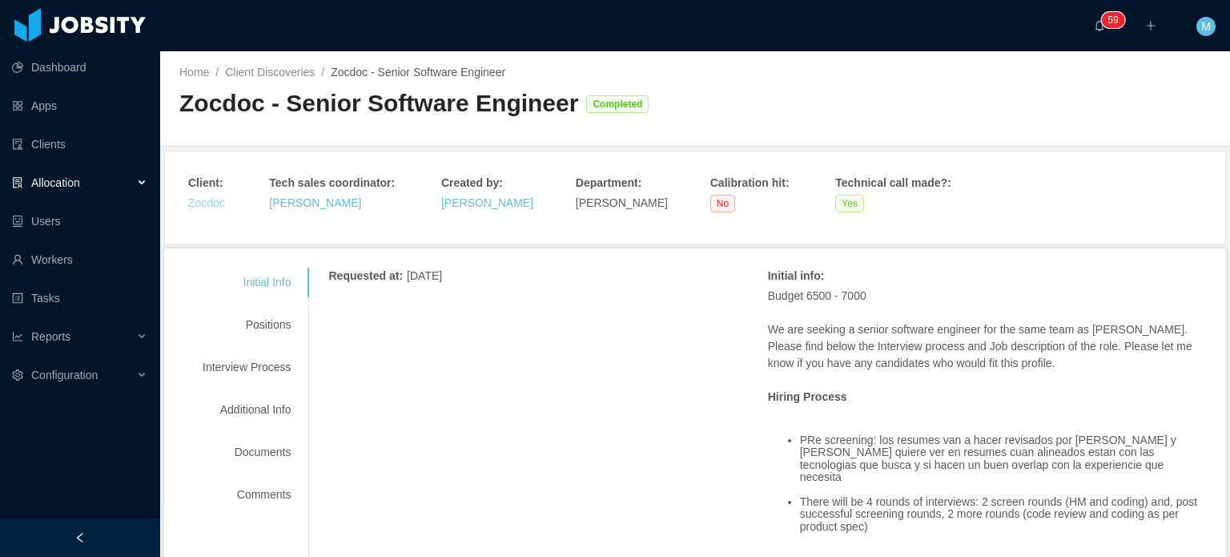
click at [214, 206] on link "Zocdoc" at bounding box center [206, 202] width 37 height 13
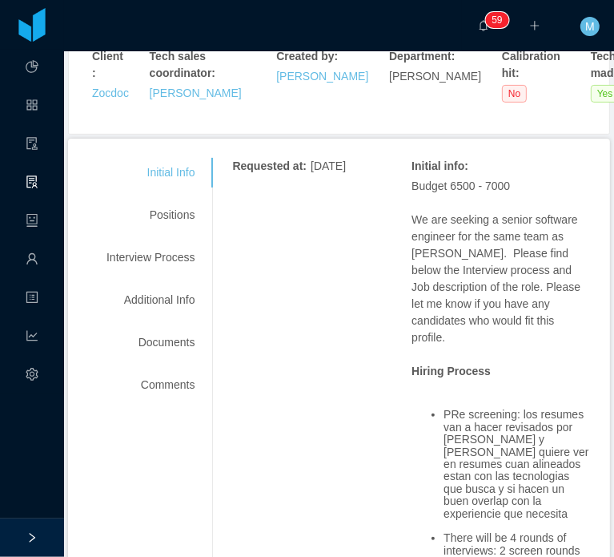
click at [188, 200] on div "Positions" at bounding box center [150, 215] width 127 height 30
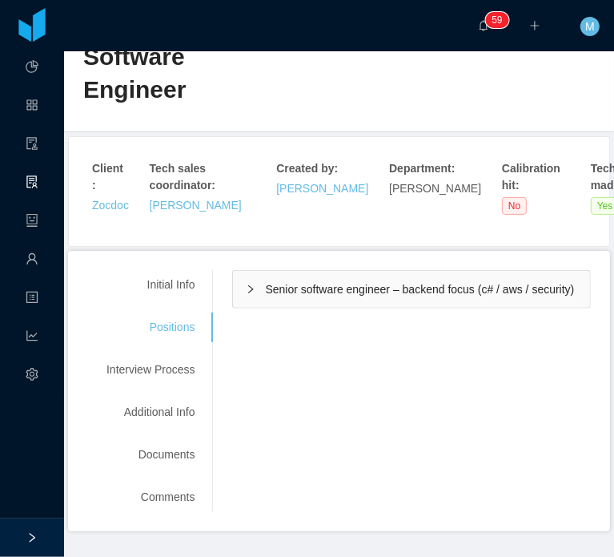
click at [264, 271] on div "Senior software engineer – backend focus (c# / aws / security)" at bounding box center [411, 289] width 357 height 37
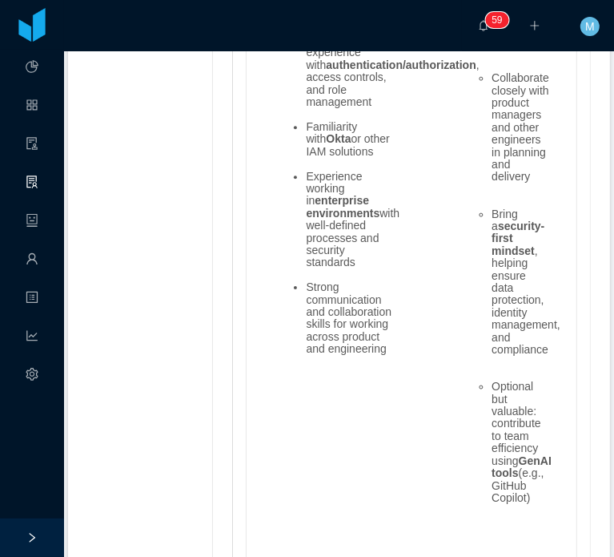
scroll to position [2522, 0]
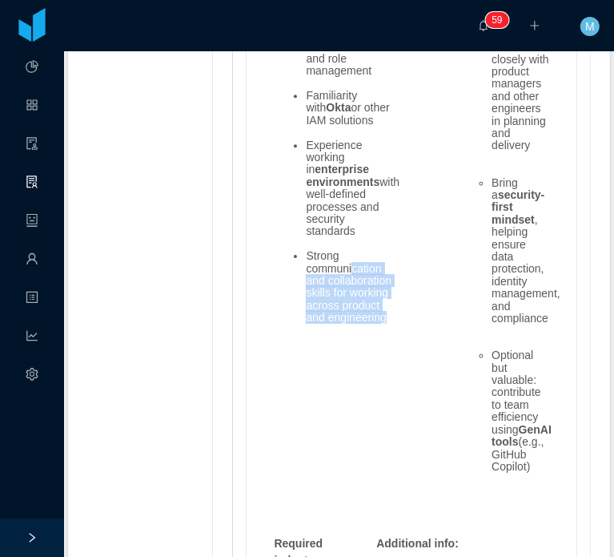
drag, startPoint x: 365, startPoint y: 304, endPoint x: 385, endPoint y: 341, distance: 41.9
click at [385, 324] on li "Strong communication and collaboration skills for working across product and en…" at bounding box center [351, 287] width 90 height 74
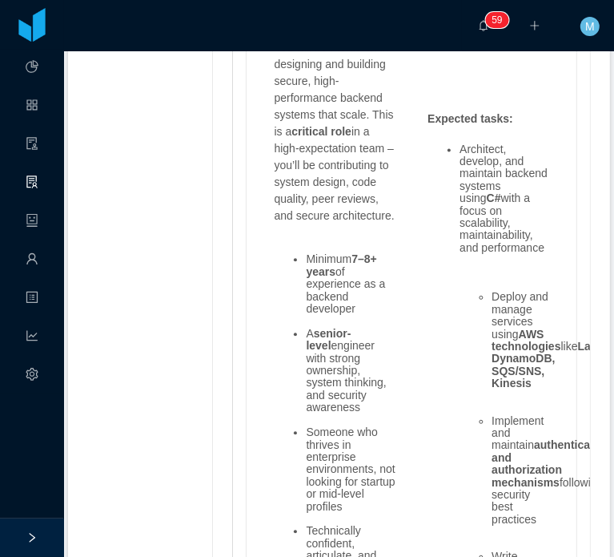
scroll to position [1778, 0]
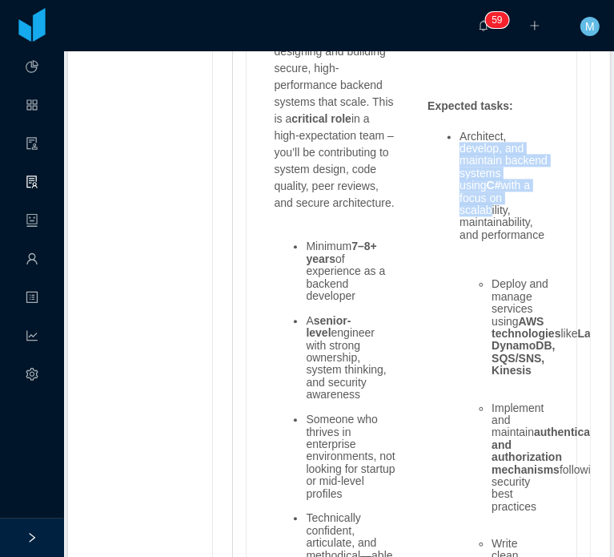
click at [479, 177] on li "Architect, develop, and maintain backend systems using C# with a focus on scala…" at bounding box center [505, 192] width 90 height 123
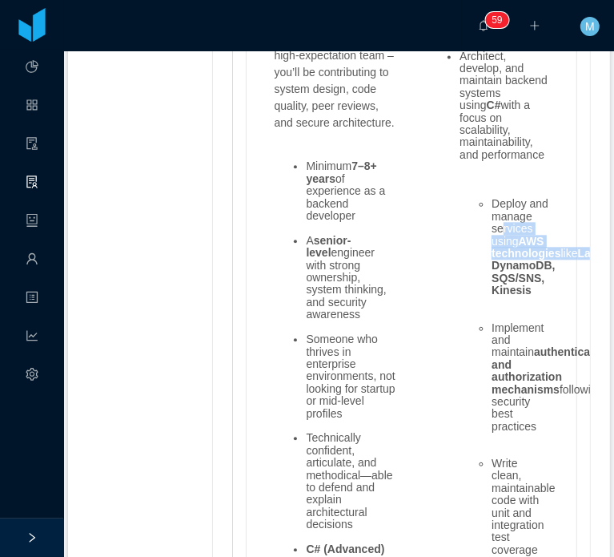
drag, startPoint x: 500, startPoint y: 224, endPoint x: 522, endPoint y: 288, distance: 68.4
click at [522, 288] on li "Deploy and manage services using AWS technologies like Lambda, DynamoDB, SQS/SN…" at bounding box center [521, 253] width 58 height 111
click at [522, 288] on strong "Lambda, DynamoDB, SQS/SNS, Kinesis" at bounding box center [558, 272] width 132 height 50
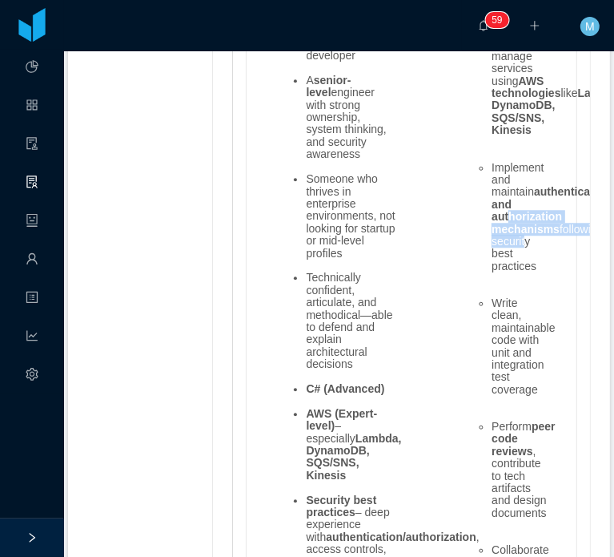
drag, startPoint x: 502, startPoint y: 252, endPoint x: 519, endPoint y: 296, distance: 47.2
click at [519, 285] on li "Implement and maintain authentication and authorization mechanisms following se…" at bounding box center [521, 223] width 58 height 123
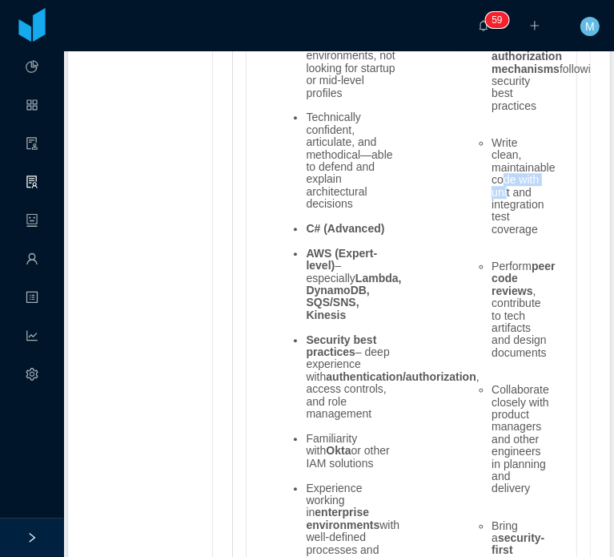
drag, startPoint x: 509, startPoint y: 267, endPoint x: 516, endPoint y: 280, distance: 14.3
click at [516, 248] on li "Write clean, maintainable code with unit and integration test coverage" at bounding box center [521, 192] width 58 height 111
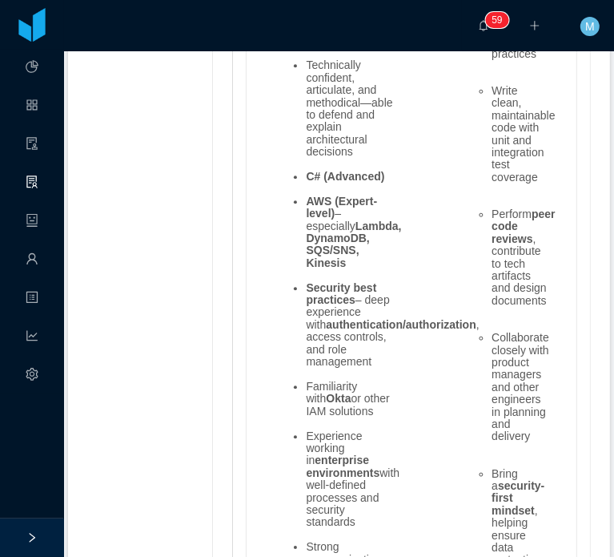
scroll to position [2339, 0]
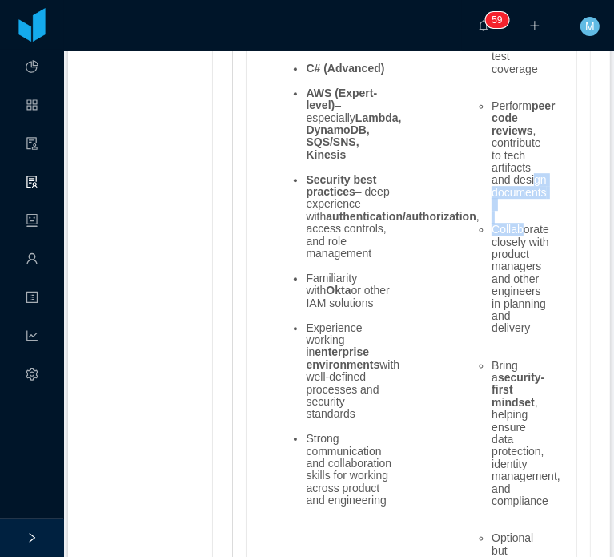
drag, startPoint x: 505, startPoint y: 232, endPoint x: 518, endPoint y: 285, distance: 54.2
click at [518, 285] on ul "Deploy and manage services using AWS technologies like Lambda, DynamoDB, SQS/SN…" at bounding box center [505, 192] width 90 height 975
click at [518, 285] on li "Collaborate closely with product managers and other engineers in planning and d…" at bounding box center [521, 285] width 58 height 123
drag, startPoint x: 518, startPoint y: 346, endPoint x: 518, endPoint y: 374, distance: 28.0
click at [518, 347] on li "Collaborate closely with product managers and other engineers in planning and d…" at bounding box center [521, 285] width 58 height 123
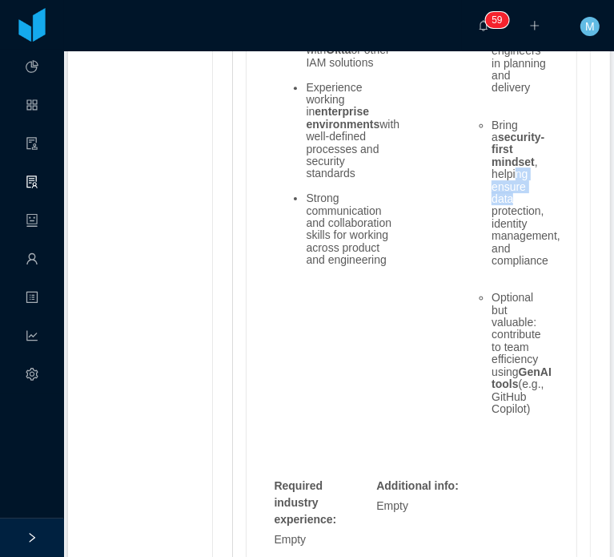
drag, startPoint x: 510, startPoint y: 259, endPoint x: 513, endPoint y: 327, distance: 68.1
click at [513, 280] on li "Bring a security-first mindset , helping ensure data protection, identity manag…" at bounding box center [521, 199] width 58 height 160
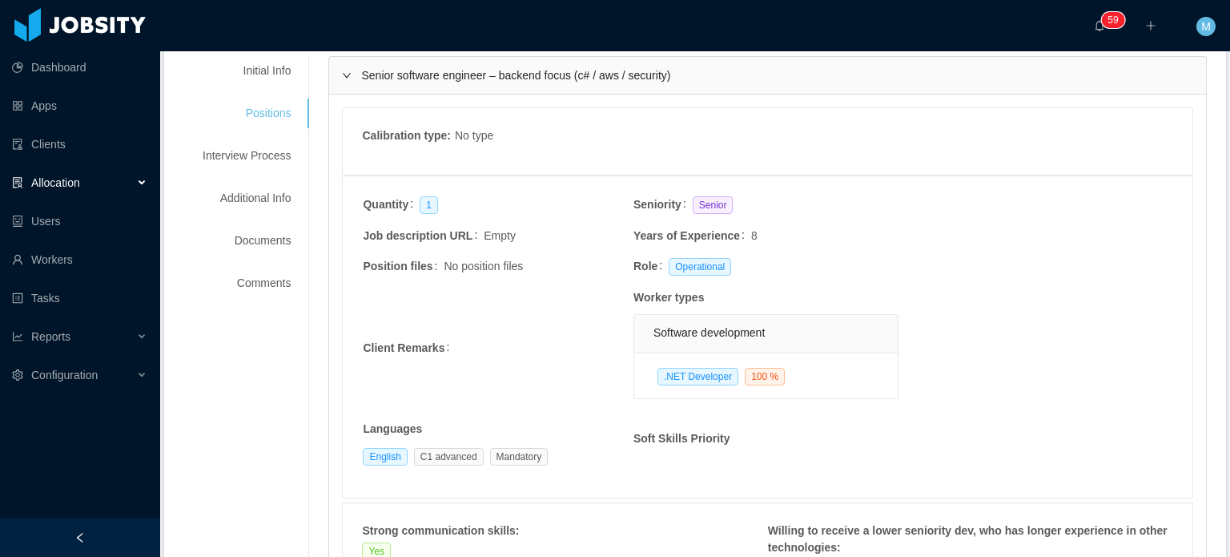
scroll to position [78, 0]
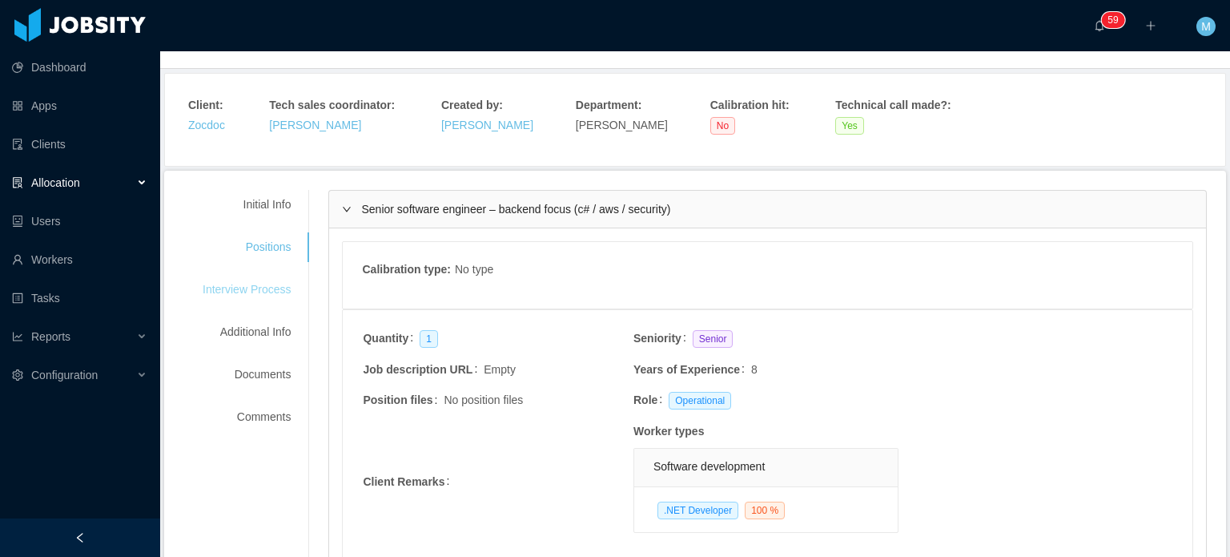
click at [272, 288] on div "Interview Process" at bounding box center [246, 290] width 127 height 30
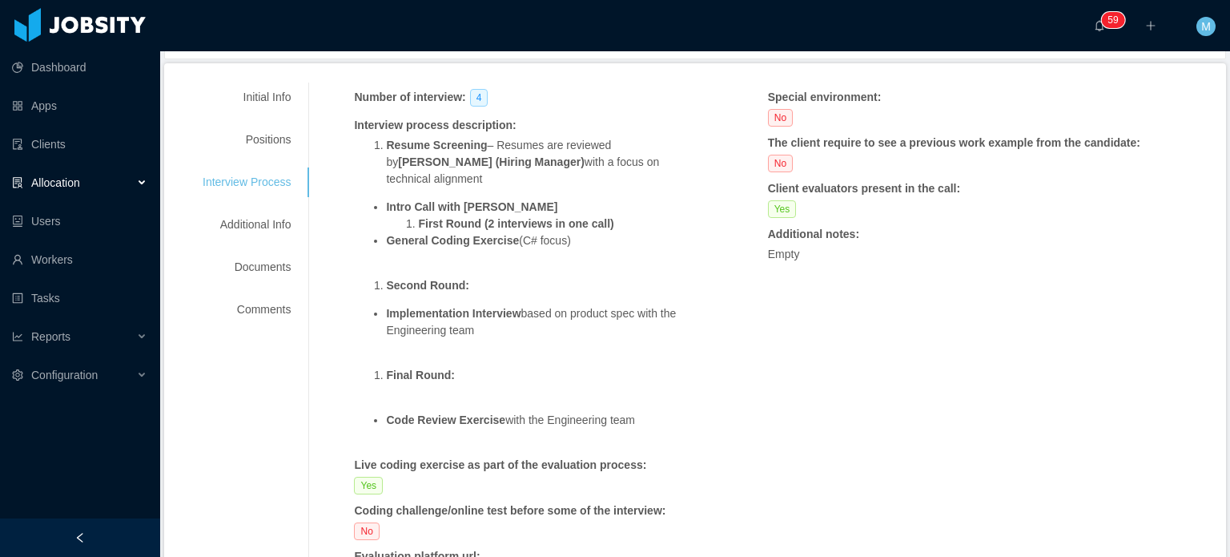
scroll to position [158, 0]
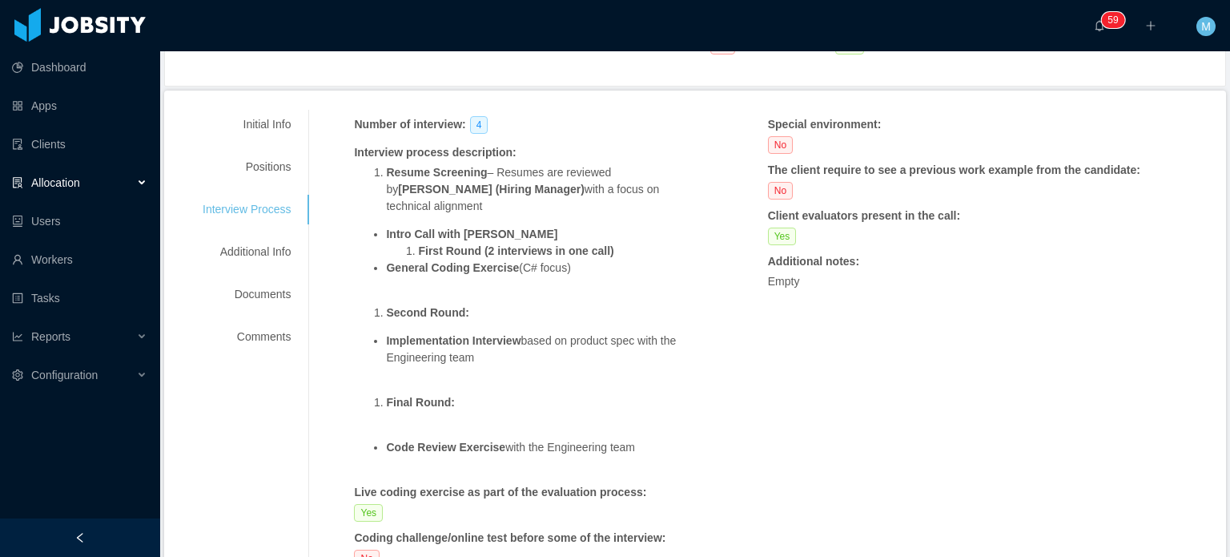
click at [84, 415] on div "Dashboard Apps Clients Allocation Users Workers Tasks Reports Configuration" at bounding box center [80, 240] width 160 height 480
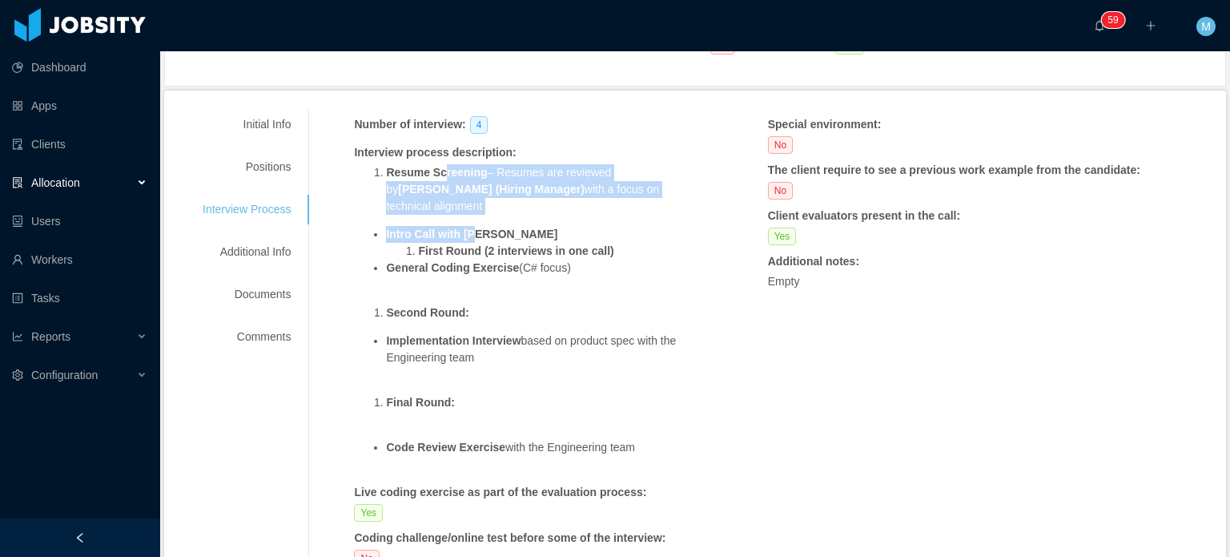
drag, startPoint x: 440, startPoint y: 164, endPoint x: 474, endPoint y: 217, distance: 63.1
click at [474, 217] on span "Resume Screening – Resumes are reviewed by Rashmi (Hiring Manager) with a focus…" at bounding box center [526, 318] width 344 height 308
click at [474, 228] on strong "Intro Call with Rashmi" at bounding box center [471, 234] width 171 height 13
drag, startPoint x: 401, startPoint y: 167, endPoint x: 588, endPoint y: 188, distance: 187.9
click at [588, 188] on li "Resume Screening – Resumes are reviewed by Rashmi (Hiring Manager) with a focus…" at bounding box center [542, 189] width 312 height 50
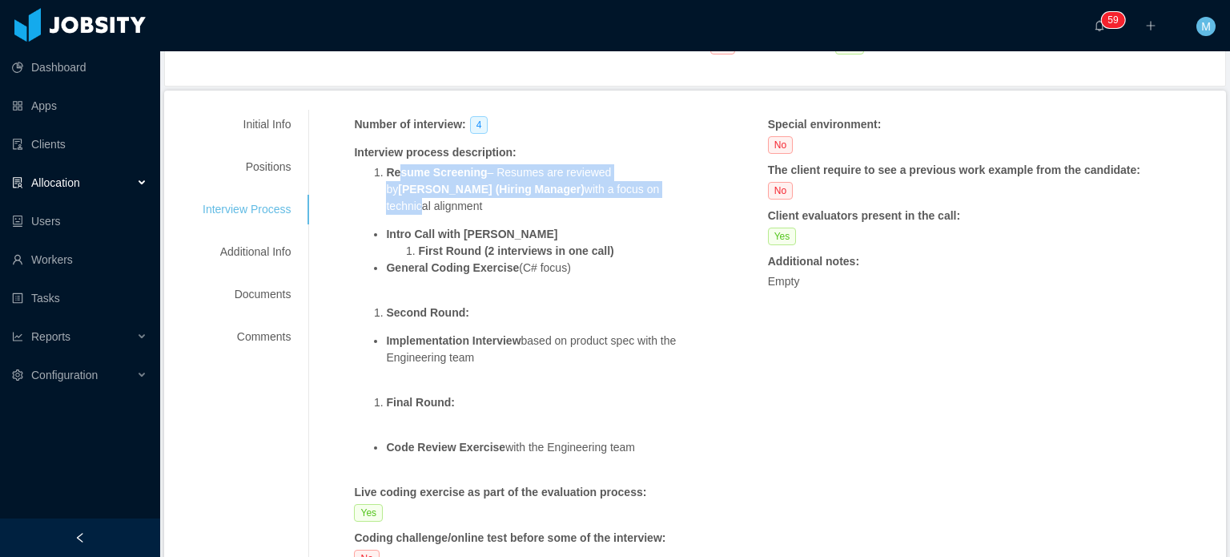
click at [588, 188] on li "Resume Screening – Resumes are reviewed by Rashmi (Hiring Manager) with a focus…" at bounding box center [542, 189] width 312 height 50
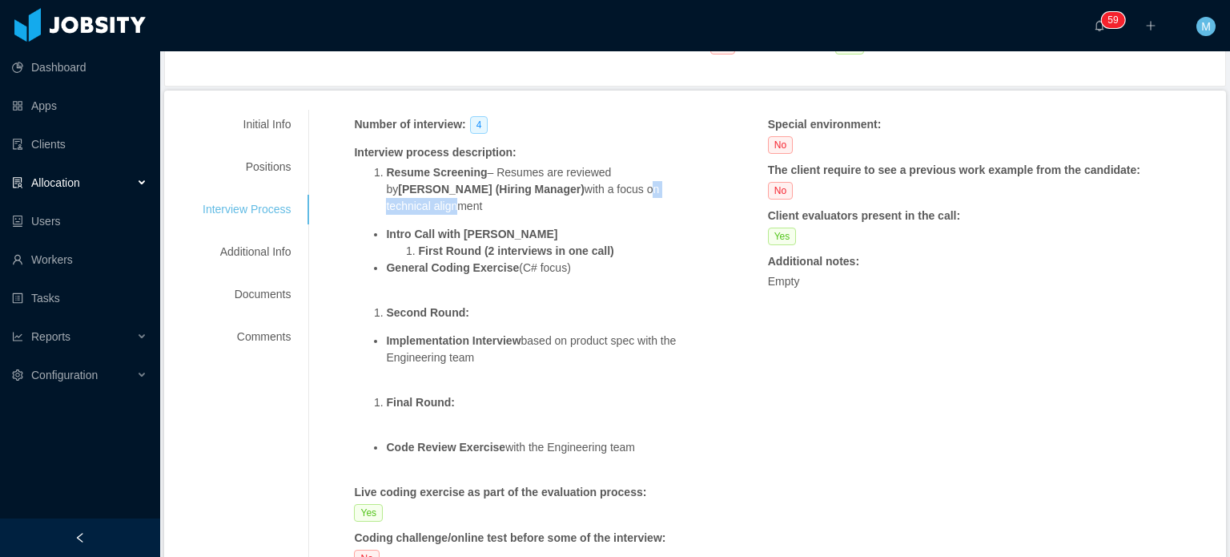
drag, startPoint x: 542, startPoint y: 187, endPoint x: 634, endPoint y: 185, distance: 93.0
click at [634, 185] on li "Resume Screening – Resumes are reviewed by Rashmi (Hiring Manager) with a focus…" at bounding box center [542, 189] width 312 height 50
drag, startPoint x: 445, startPoint y: 223, endPoint x: 493, endPoint y: 219, distance: 48.2
click at [489, 228] on strong "Intro Call with Rashmi" at bounding box center [471, 234] width 171 height 13
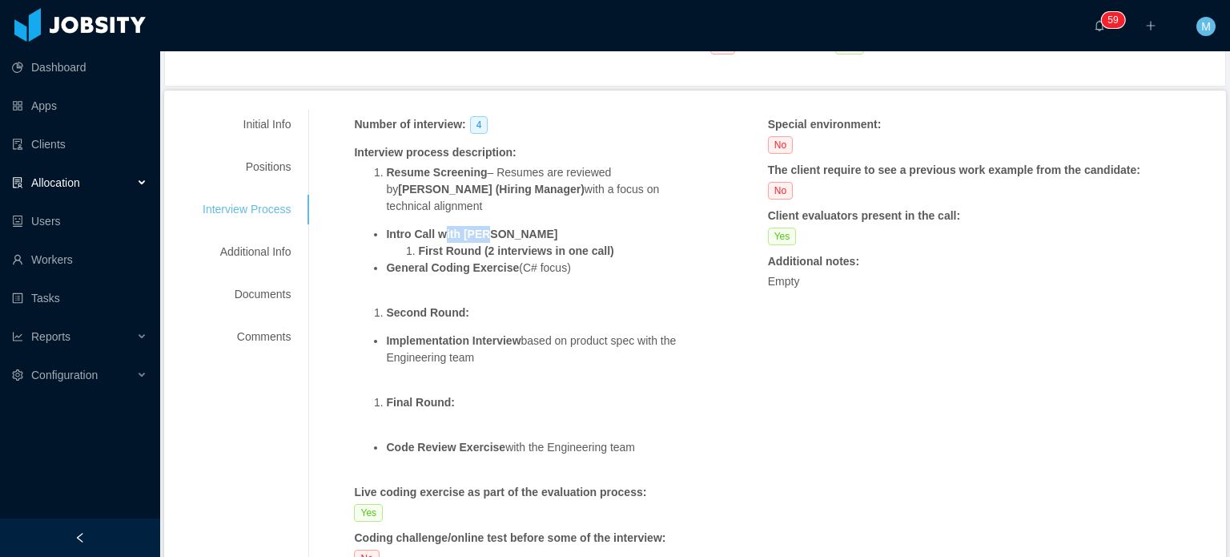
click at [493, 228] on strong "Intro Call with Rashmi" at bounding box center [471, 234] width 171 height 13
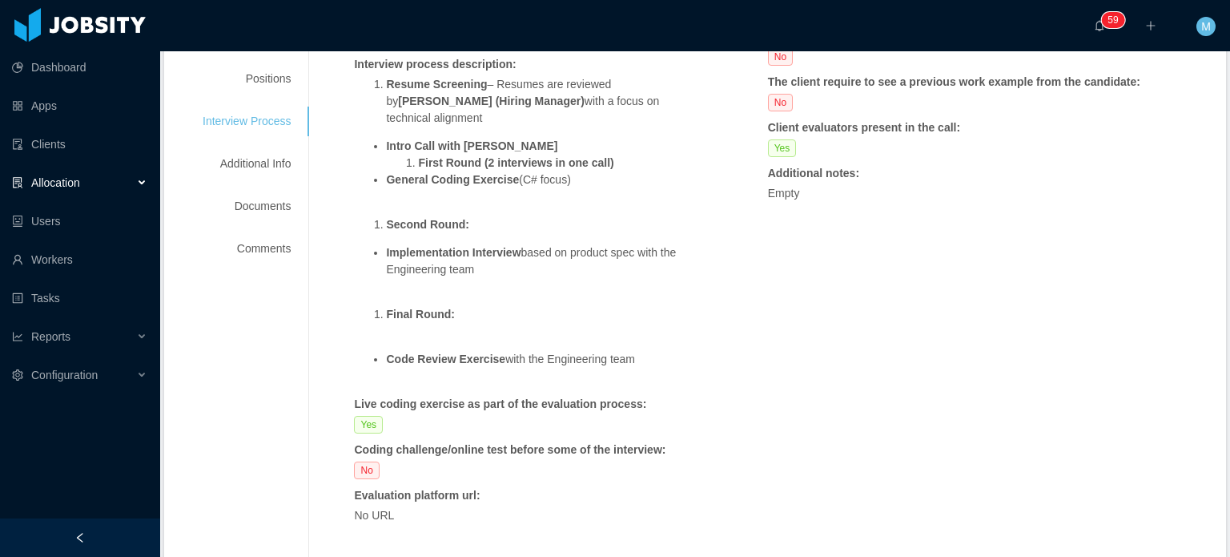
scroll to position [147, 0]
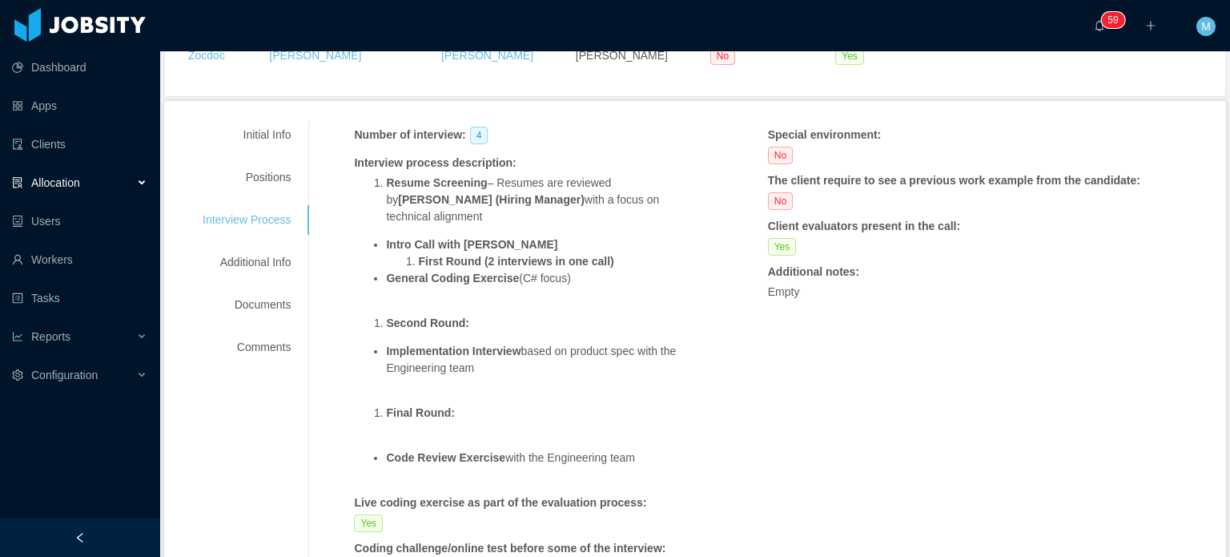
click at [276, 195] on div "Initial Info Positions Interview Process Additional Info Documents Comments" at bounding box center [246, 241] width 127 height 242
click at [288, 175] on div "Positions" at bounding box center [246, 178] width 127 height 30
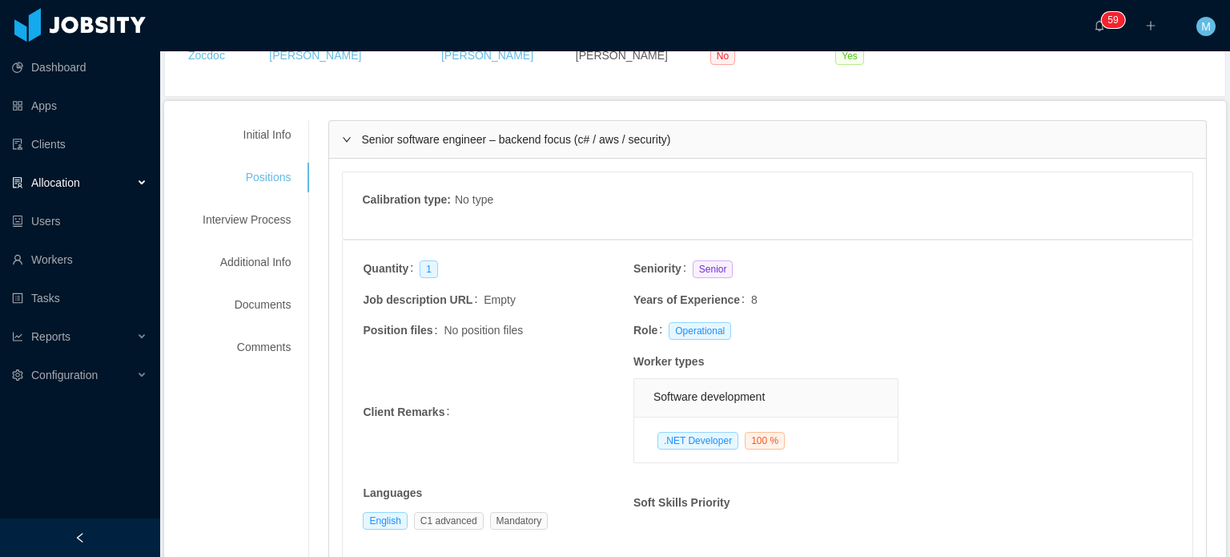
click at [280, 153] on div "Initial Info Positions Interview Process Additional Info Documents Comments" at bounding box center [246, 241] width 127 height 242
click at [286, 141] on div "Initial Info" at bounding box center [246, 135] width 127 height 30
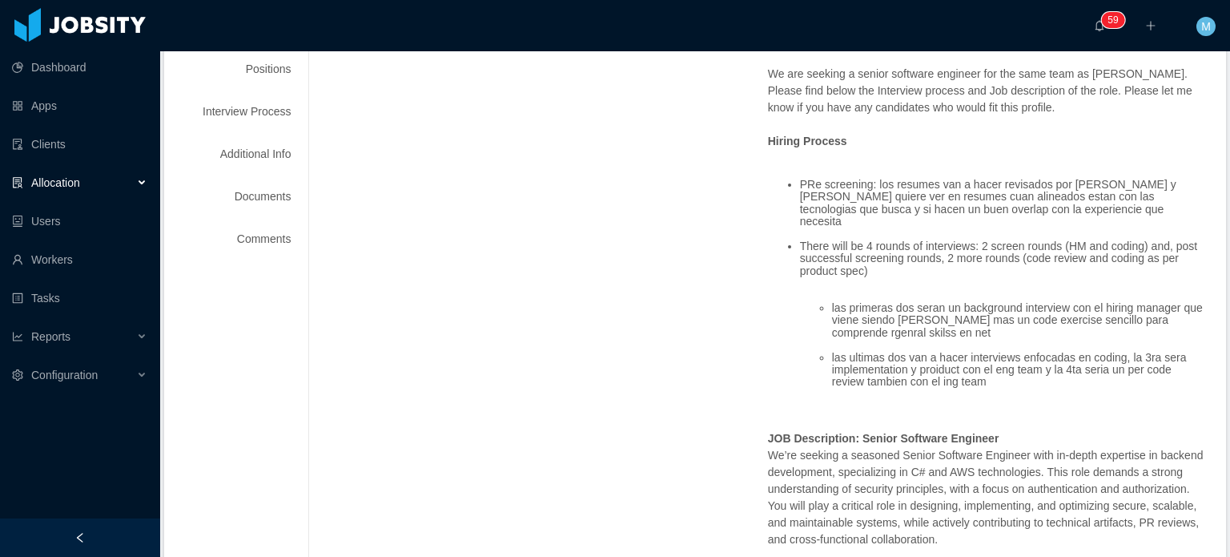
scroll to position [228, 0]
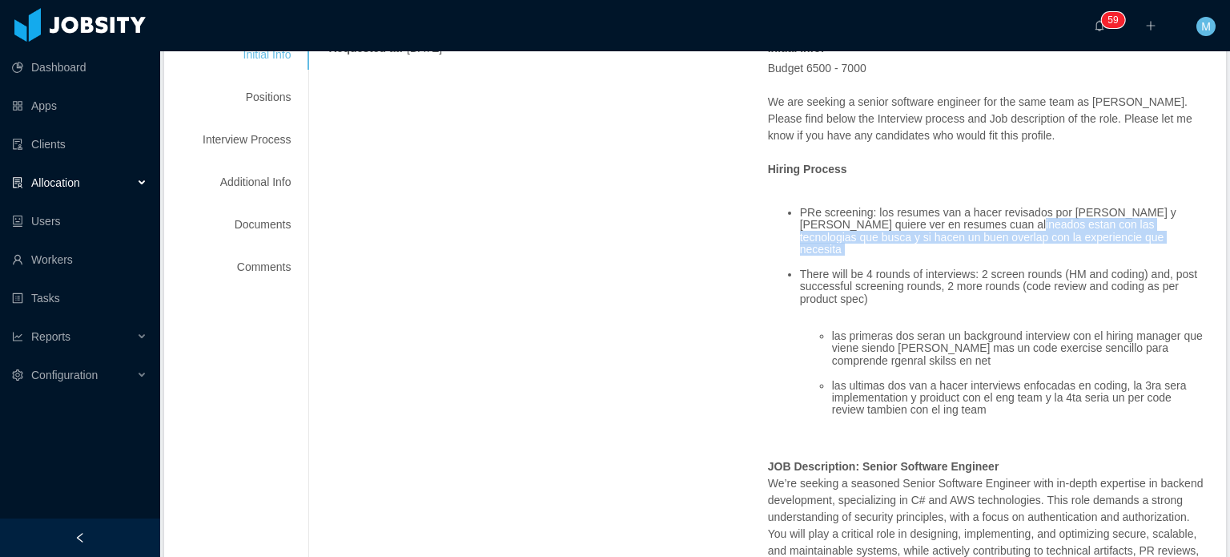
click at [1021, 252] on ul "PRe screening: los resumes van a hacer revisados por Rashmi y ella quiere ver e…" at bounding box center [987, 318] width 439 height 247
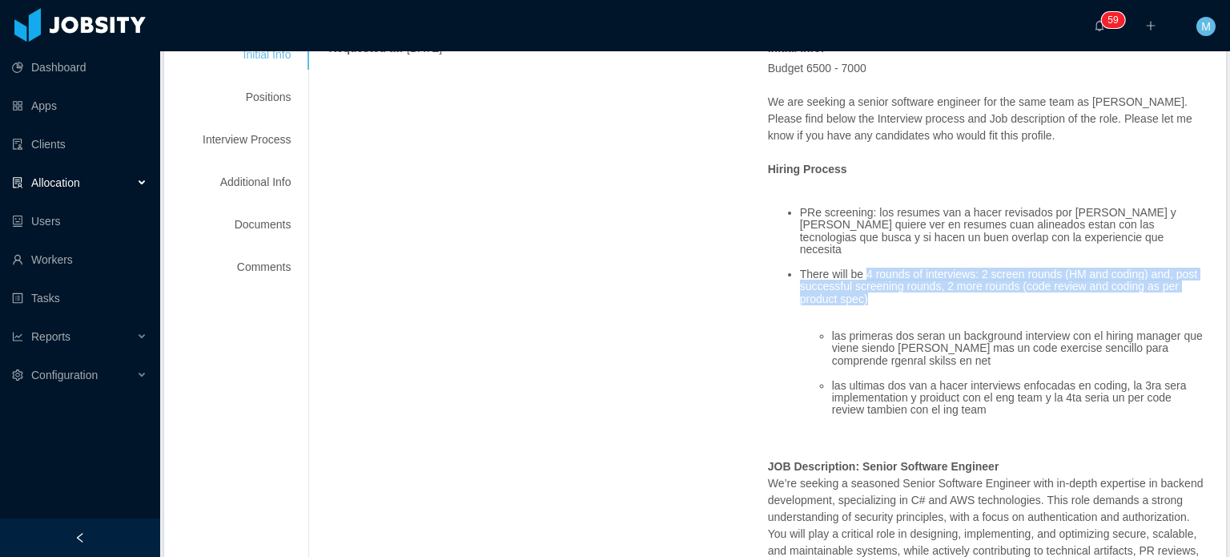
drag, startPoint x: 888, startPoint y: 269, endPoint x: 1022, endPoint y: 312, distance: 141.1
click at [1018, 311] on ul "PRe screening: los resumes van a hacer revisados por Rashmi y ella quiere ver e…" at bounding box center [987, 318] width 439 height 247
click at [1023, 318] on ul "las primeras dos seran un background interview con el hiring manager que viene …" at bounding box center [1003, 373] width 407 height 111
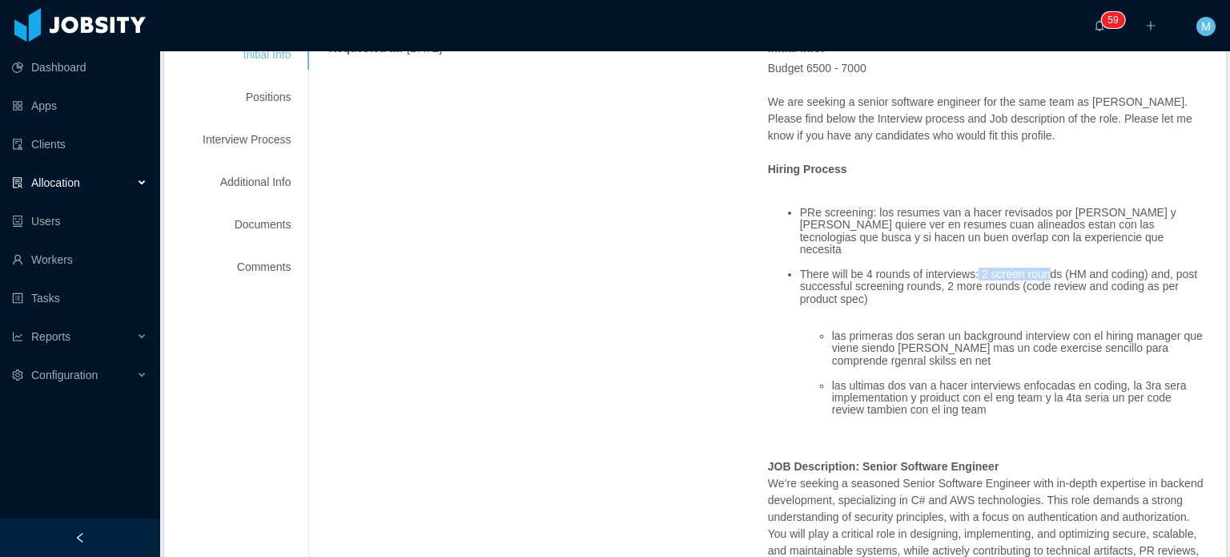
click at [1050, 268] on li "There will be 4 rounds of interviews: 2 screen rounds (HM and coding) and, post…" at bounding box center [1003, 286] width 407 height 37
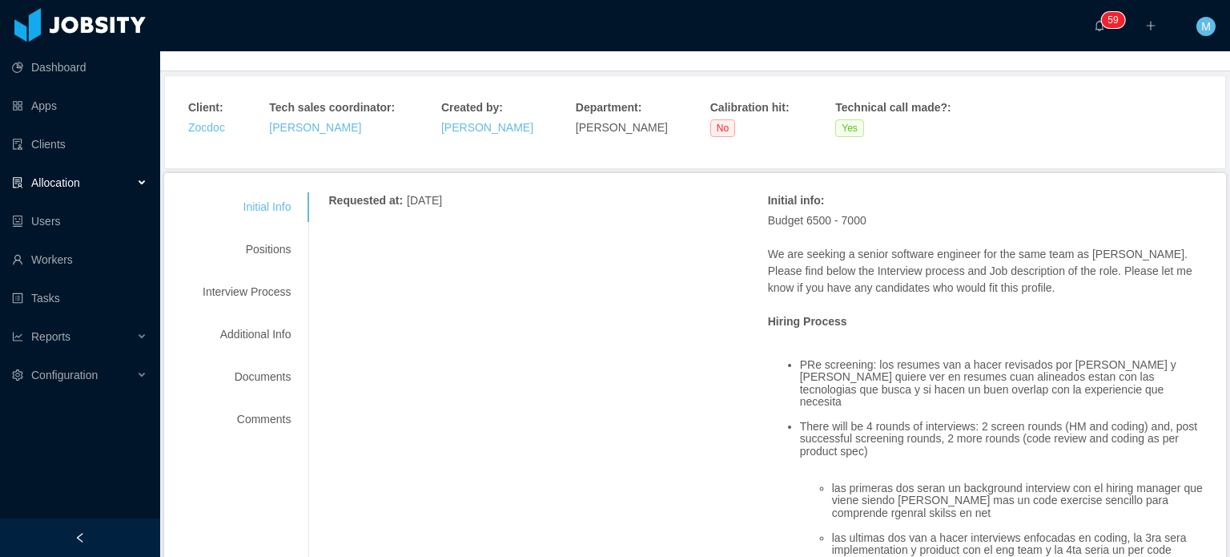
scroll to position [67, 0]
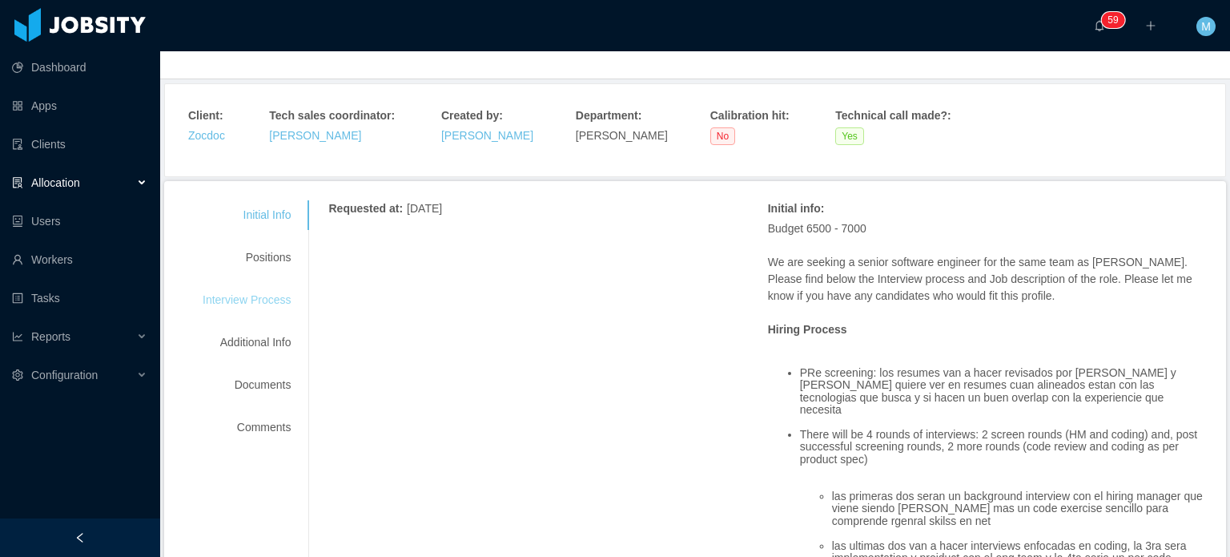
click at [278, 297] on div "Interview Process" at bounding box center [246, 300] width 127 height 30
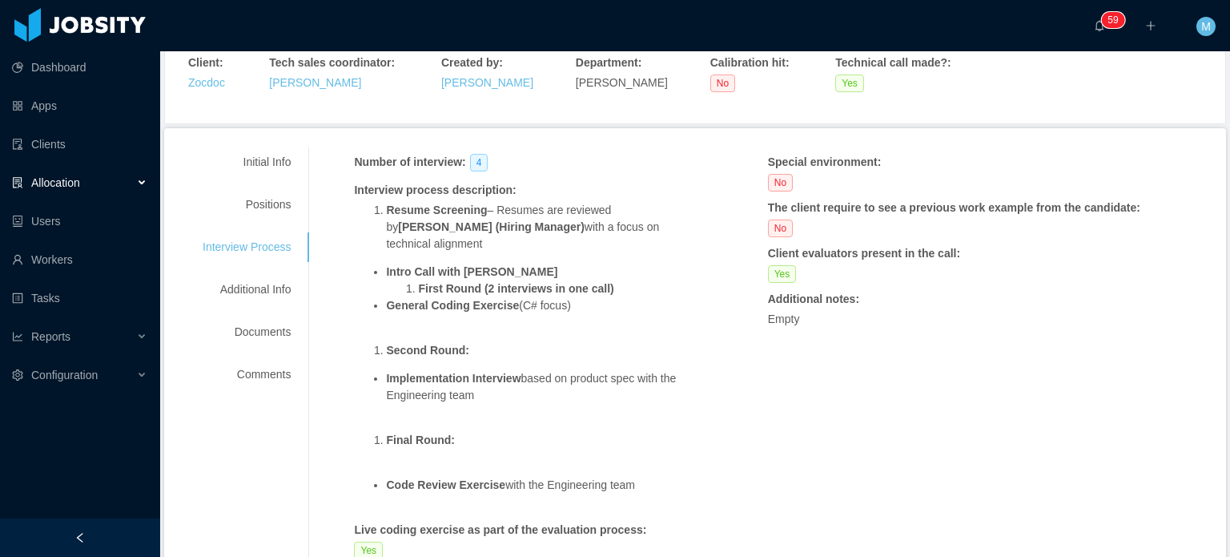
scroll to position [147, 0]
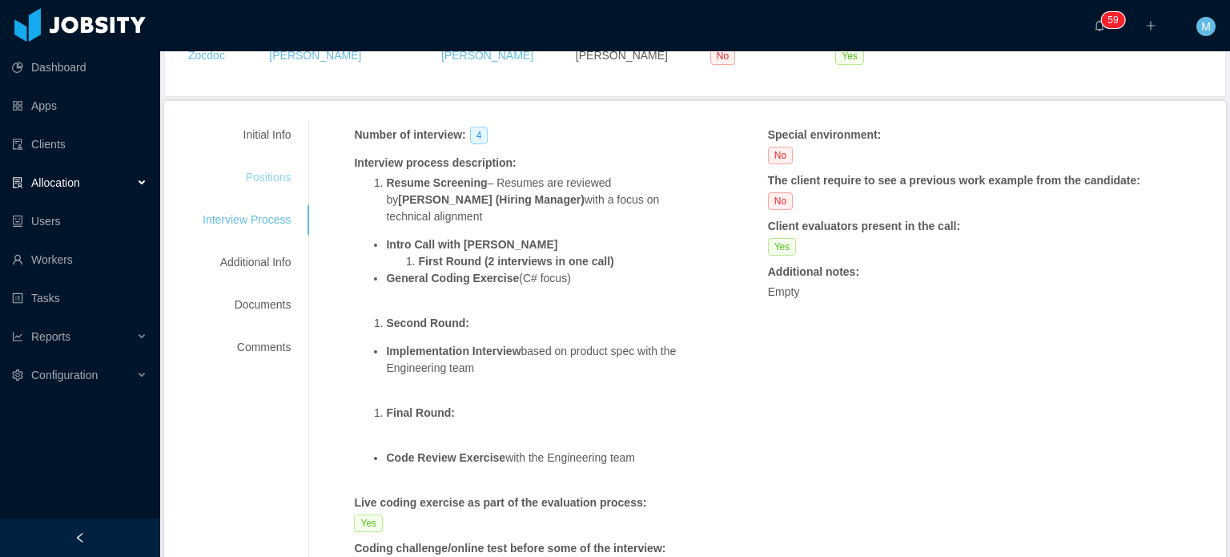
click at [268, 169] on div "Positions" at bounding box center [246, 178] width 127 height 30
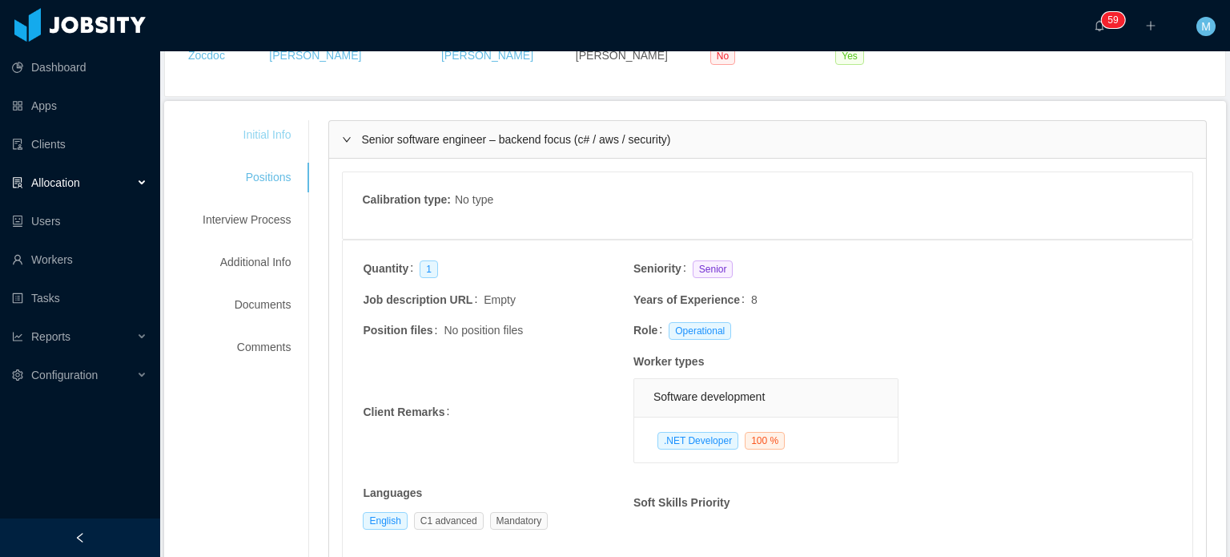
click at [232, 120] on div "Initial Info" at bounding box center [246, 135] width 127 height 30
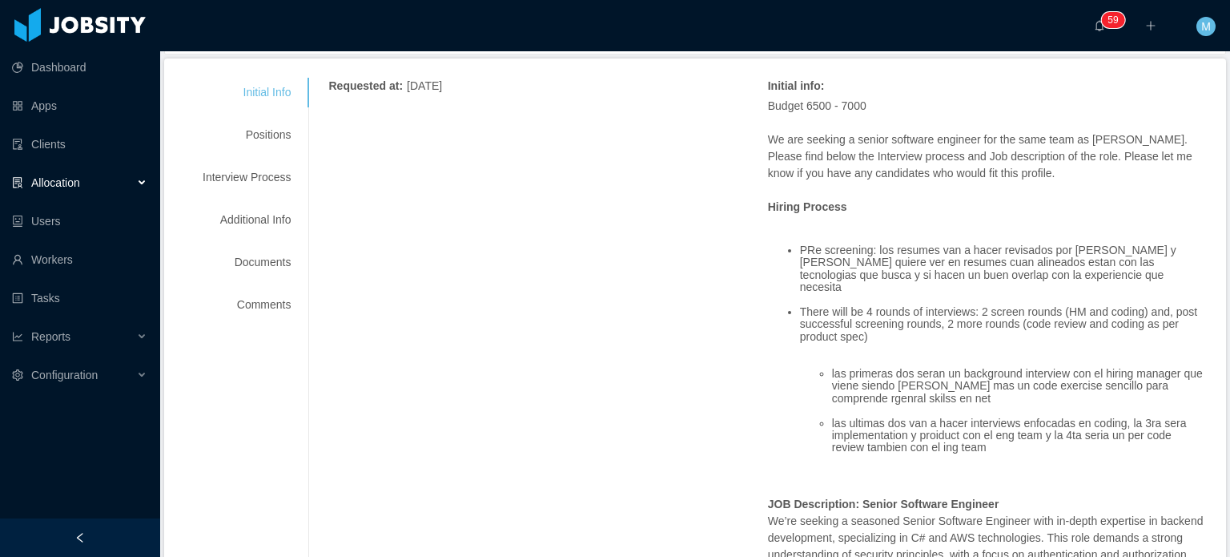
scroll to position [228, 0]
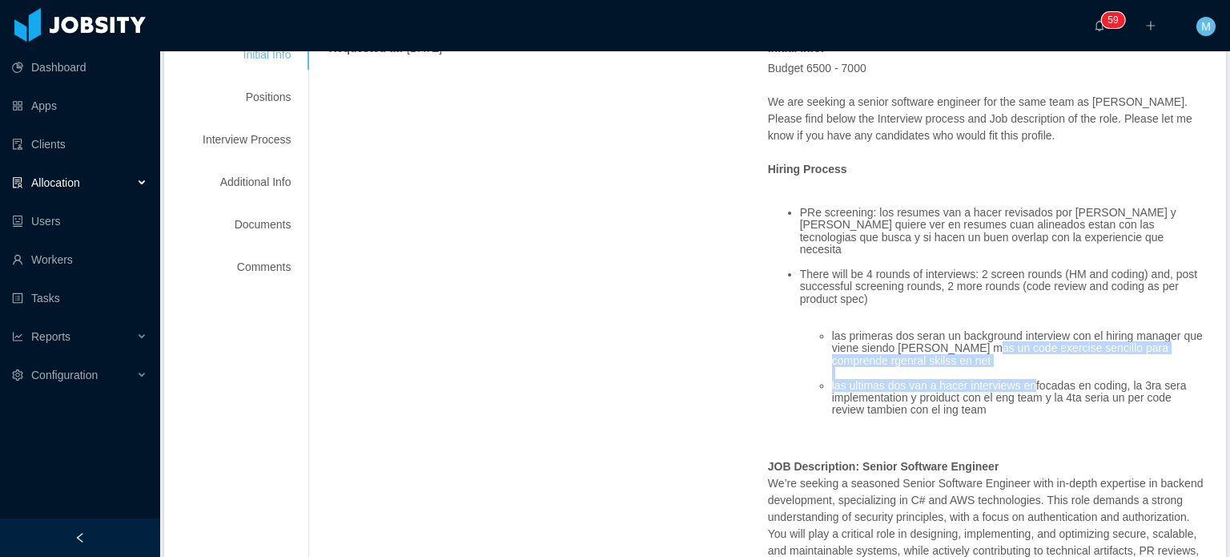
drag, startPoint x: 955, startPoint y: 333, endPoint x: 940, endPoint y: 327, distance: 15.8
click at [940, 327] on ul "las primeras dos seran un background interview con el hiring manager que viene …" at bounding box center [1003, 373] width 407 height 111
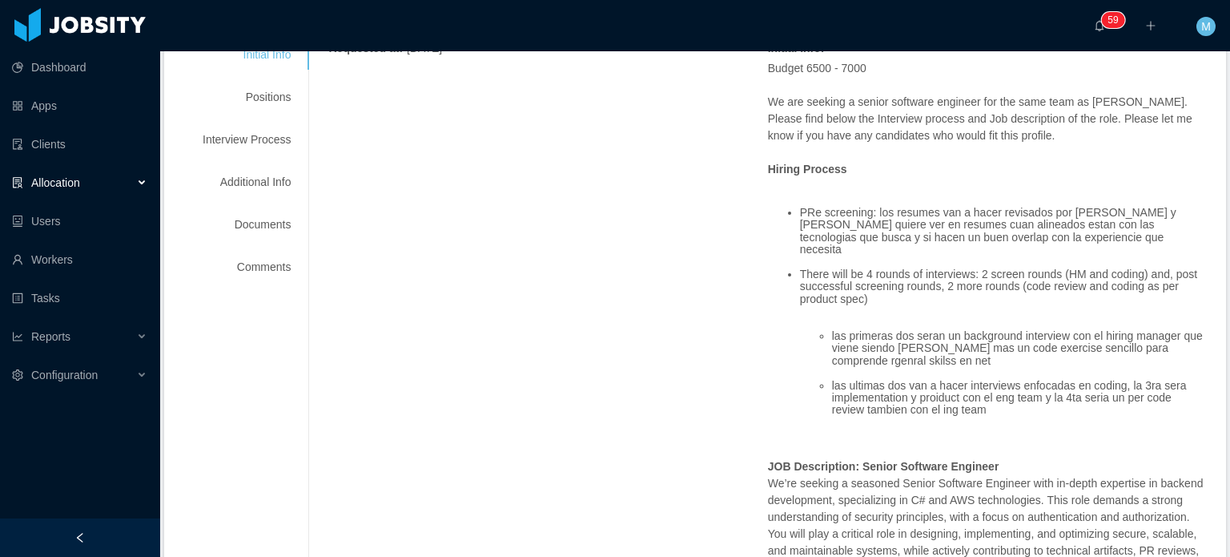
click at [990, 392] on li "las ultimas dos van a hacer interviews enfocadas en coding, la 3ra sera impleme…" at bounding box center [1019, 398] width 375 height 37
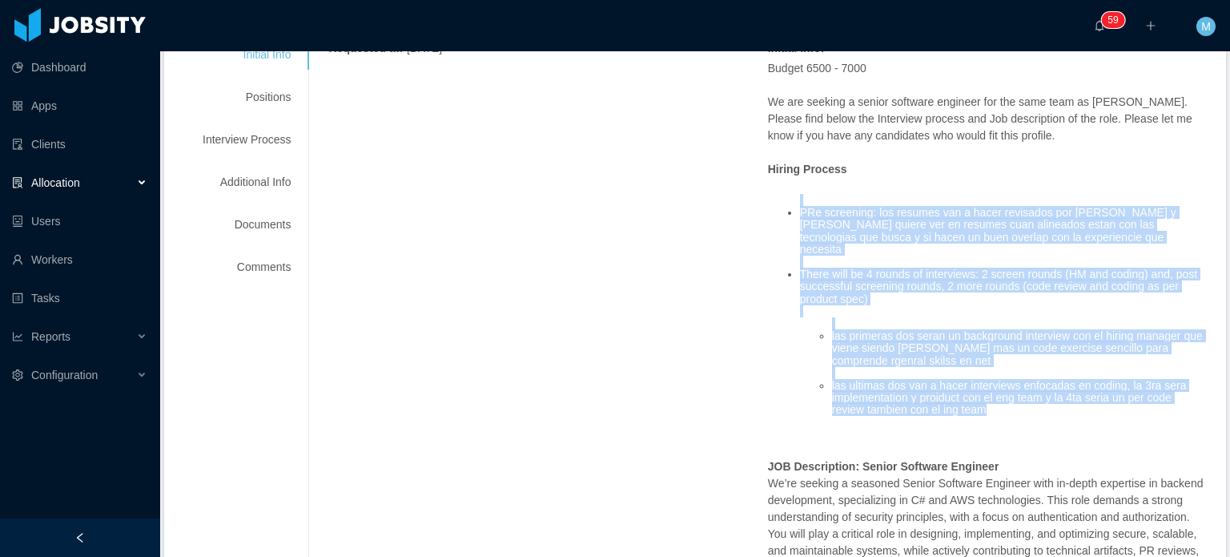
drag, startPoint x: 1013, startPoint y: 401, endPoint x: 778, endPoint y: 203, distance: 307.0
click at [778, 203] on ul "PRe screening: los resumes van a hacer revisados por Rashmi y ella quiere ver e…" at bounding box center [987, 318] width 439 height 247
copy ul "PRe screening: los resumes van a hacer revisados por Rashmi y ella quiere ver e…"
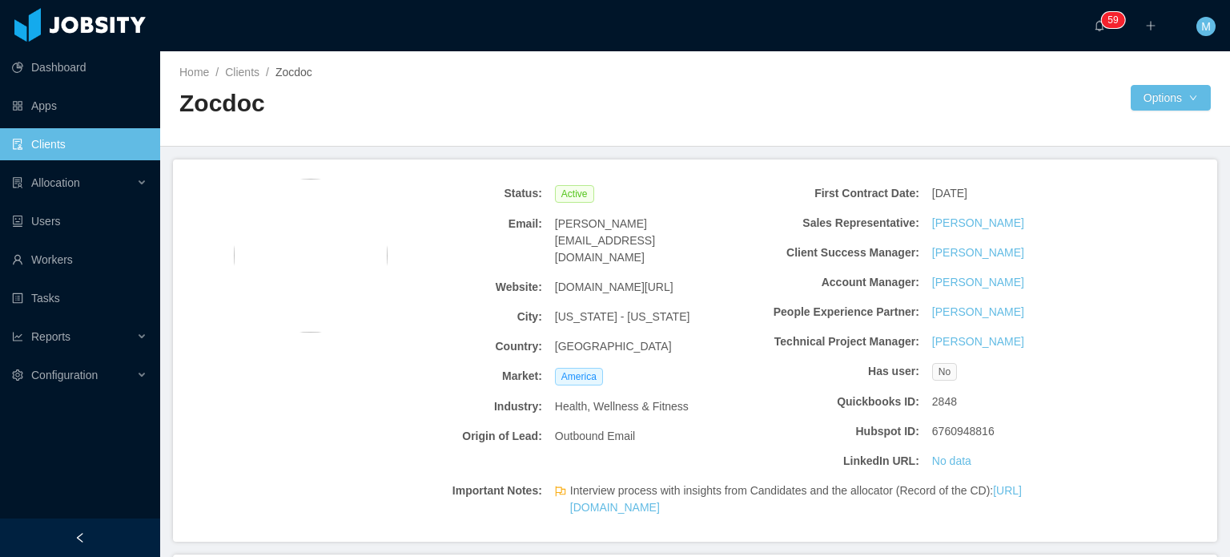
scroll to position [240, 0]
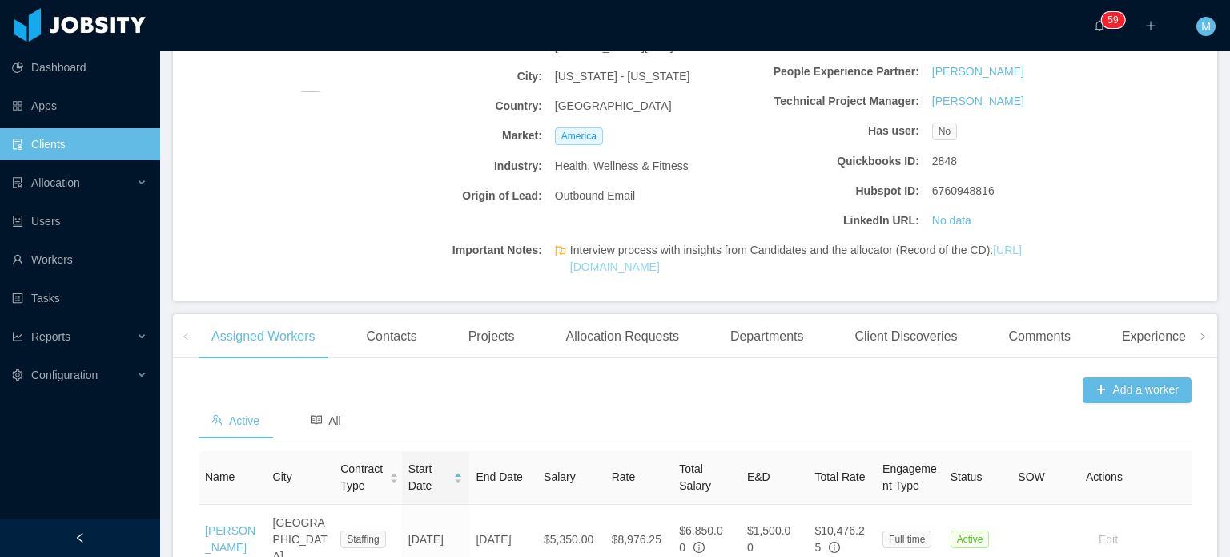
click at [720, 265] on link "[URL][DOMAIN_NAME]" at bounding box center [796, 259] width 452 height 30
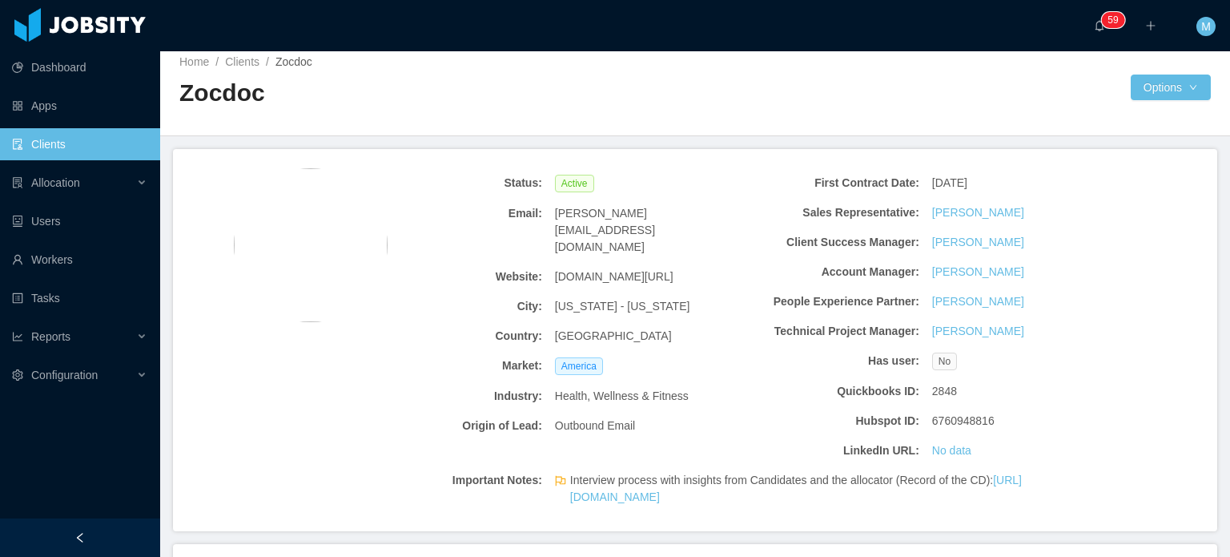
scroll to position [0, 0]
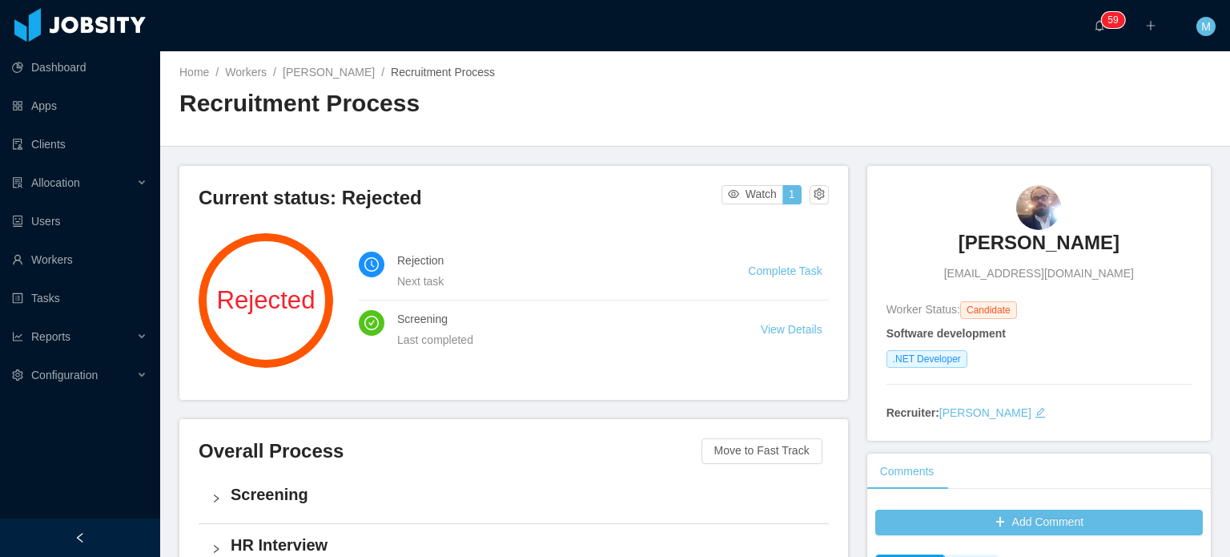
scroll to position [401, 0]
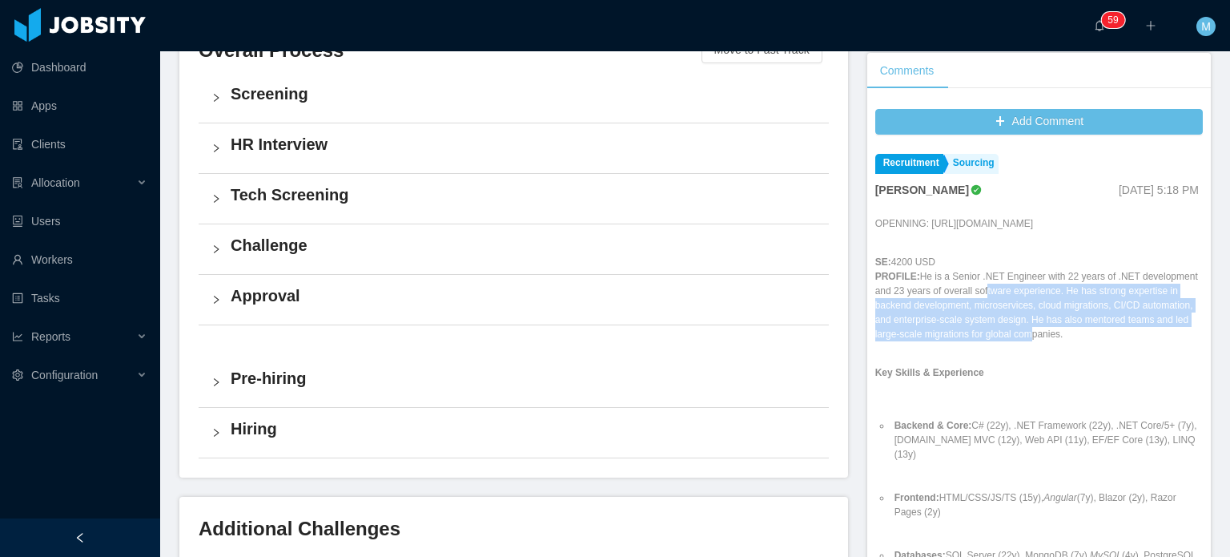
drag, startPoint x: 0, startPoint y: 0, endPoint x: 1113, endPoint y: 358, distance: 1168.9
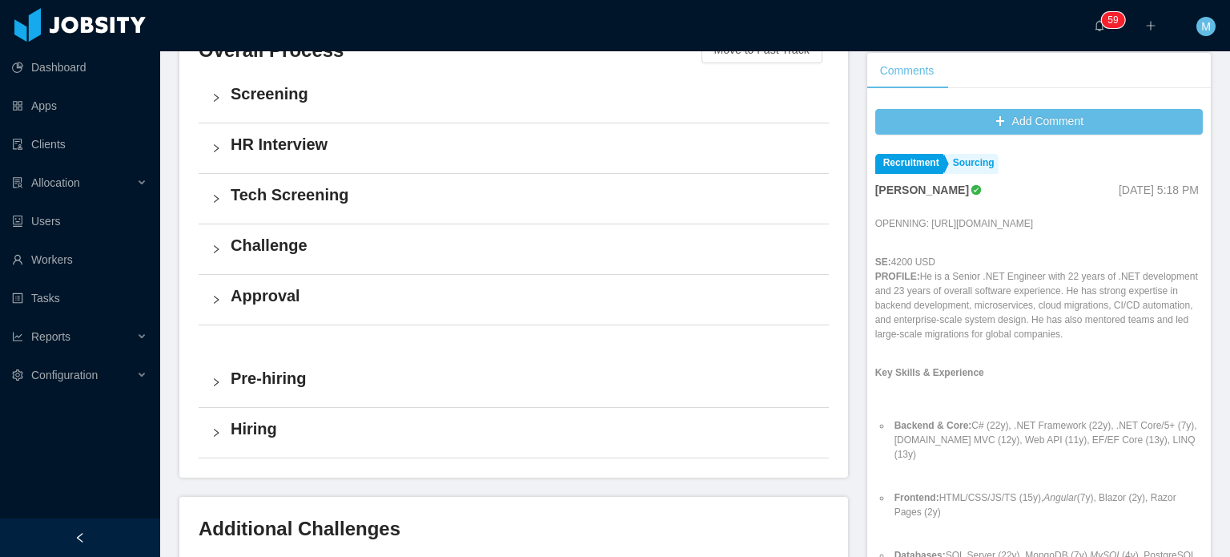
drag, startPoint x: 1136, startPoint y: 344, endPoint x: 911, endPoint y: 294, distance: 230.7
click at [911, 294] on p "SE: 4200 USD PROFILE: He is a Senior .NET Engineer with 22 years of .NET develo…" at bounding box center [1040, 298] width 328 height 87
copy p "He is a Senior .NET Engineer with 22 years of .NET development and 23 years of …"
click at [1045, 331] on p "SE: 4200 USD PROFILE: He is a Senior .NET Engineer with 22 years of .NET develo…" at bounding box center [1040, 298] width 328 height 87
click at [1073, 341] on p "SE: 4200 USD PROFILE: He is a Senior .NET Engineer with 22 years of .NET develo…" at bounding box center [1040, 298] width 328 height 87
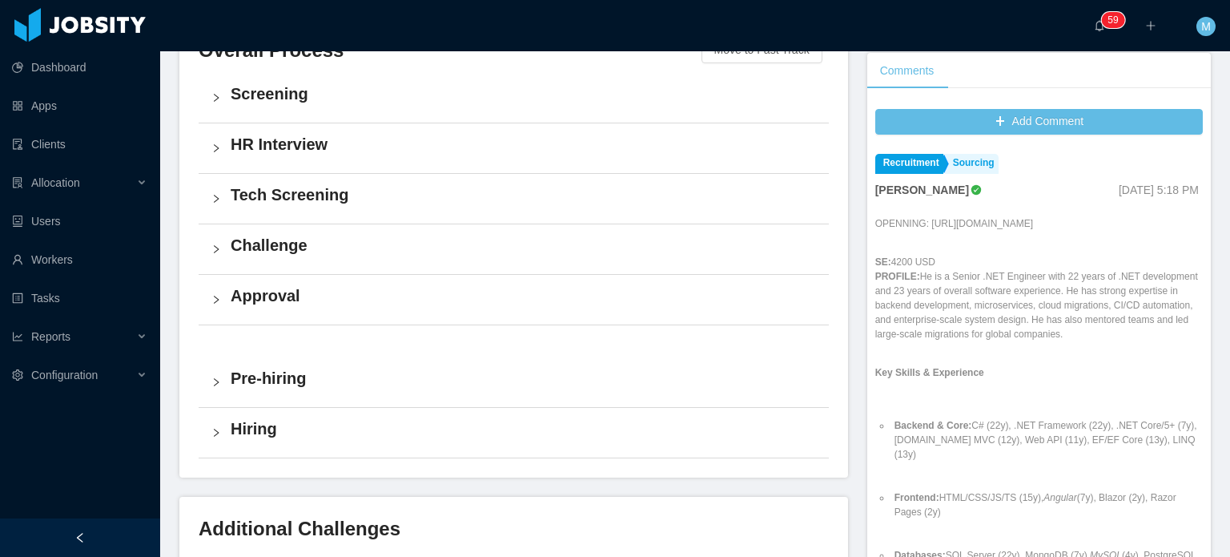
click at [1126, 341] on p "SE: 4200 USD PROFILE: He is a Senior .NET Engineer with 22 years of .NET develo…" at bounding box center [1040, 298] width 328 height 87
drag, startPoint x: 1127, startPoint y: 345, endPoint x: 868, endPoint y: 275, distance: 268.2
click at [876, 275] on p "SE: 4200 USD PROFILE: He is a Senior .NET Engineer with 22 years of .NET develo…" at bounding box center [1040, 298] width 328 height 87
copy p "SE: 4200 USD PROFILE: He is a Senior .NET Engineer with 22 years of .NET develo…"
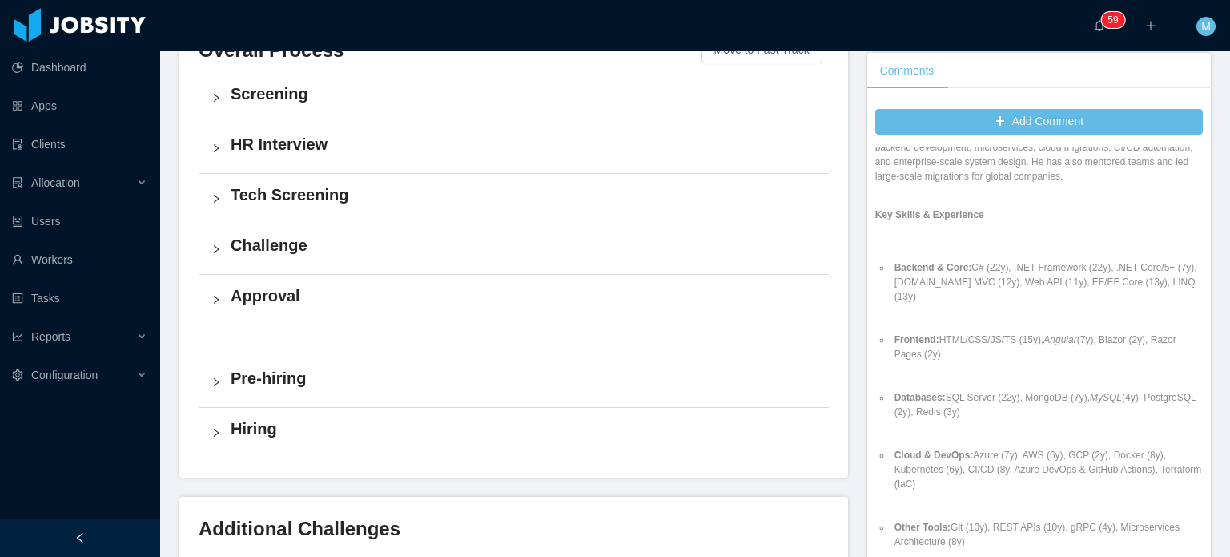
scroll to position [160, 0]
drag, startPoint x: 974, startPoint y: 288, endPoint x: 1037, endPoint y: 290, distance: 63.3
click at [989, 289] on li "Backend & Core: C# (22y), .NET Framework (22y), .NET Core/5+ (7y), [DOMAIN_NAME…" at bounding box center [1048, 287] width 312 height 58
click at [1037, 290] on li "Backend & Core: C# (22y), .NET Framework (22y), .NET Core/5+ (7y), [DOMAIN_NAME…" at bounding box center [1048, 287] width 312 height 58
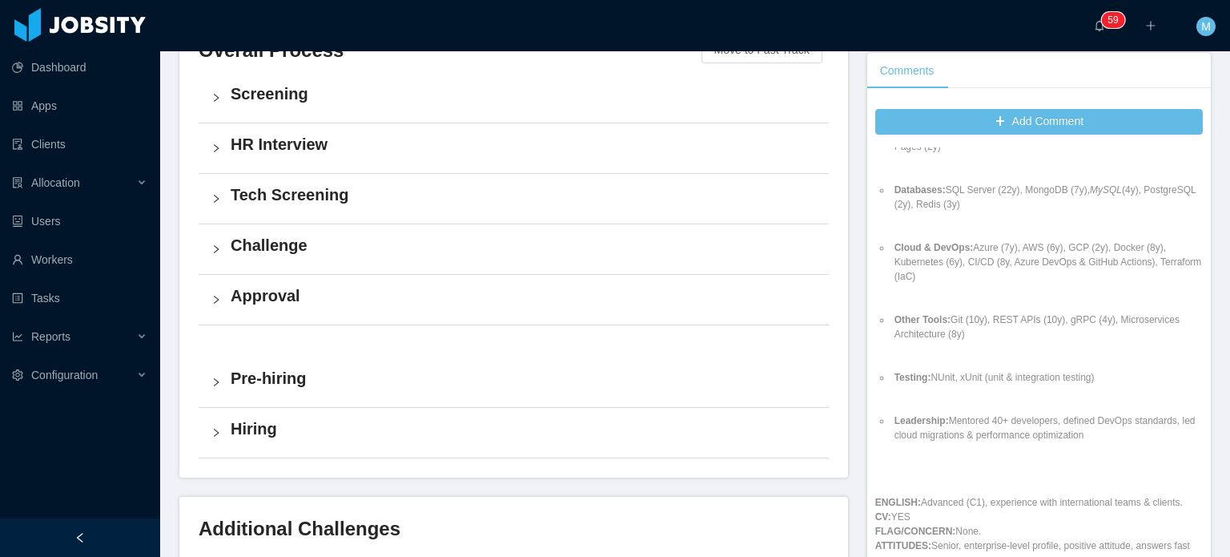
scroll to position [481, 0]
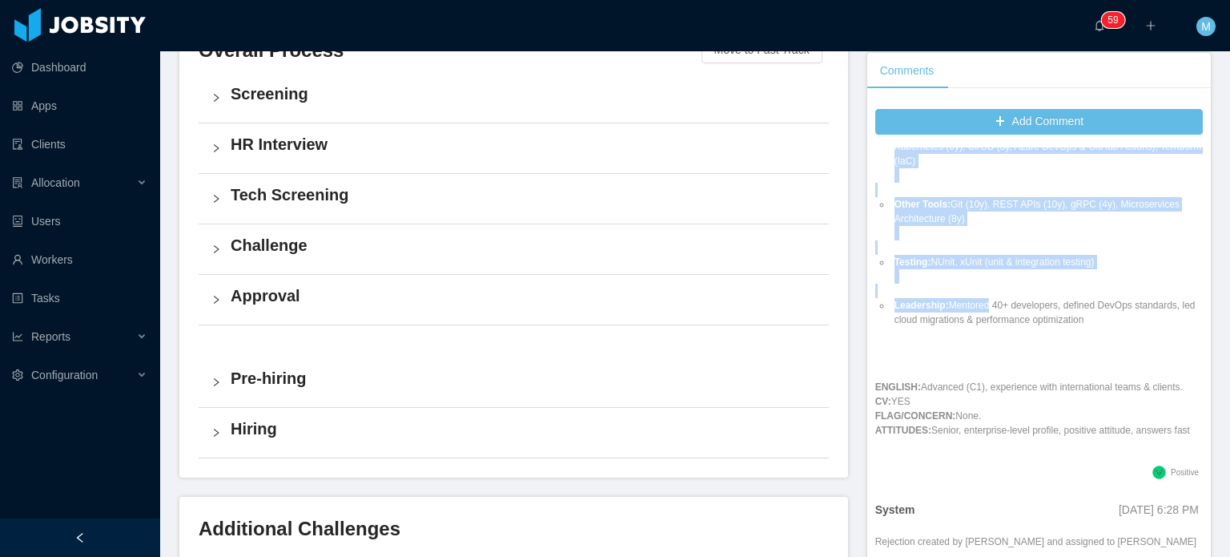
drag, startPoint x: 1103, startPoint y: 311, endPoint x: 1207, endPoint y: 323, distance: 104.8
click at [1207, 323] on section "··· 0 1 2 3 4 5 6 7 8 9 0 1 2 3 4 5 6 7 8 9 0 1 2 3 4 5 6 7 8 9 0 1 2 3 4 5 6 7…" at bounding box center [695, 278] width 1070 height 557
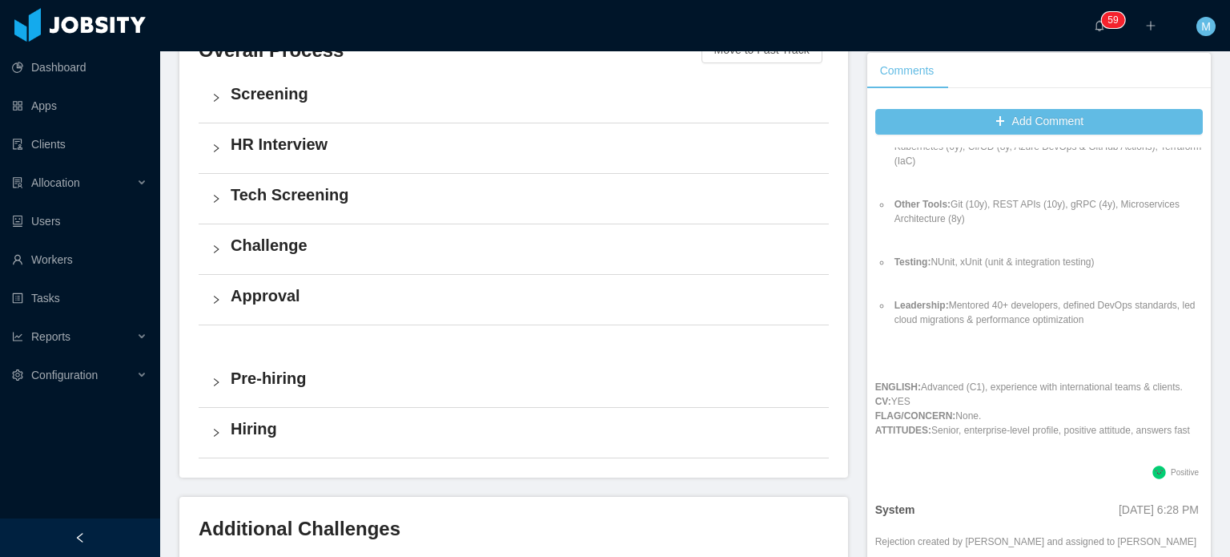
click at [1122, 328] on li "Leadership: Mentored 40+ developers, defined DevOps standards, led cloud migrat…" at bounding box center [1048, 319] width 312 height 43
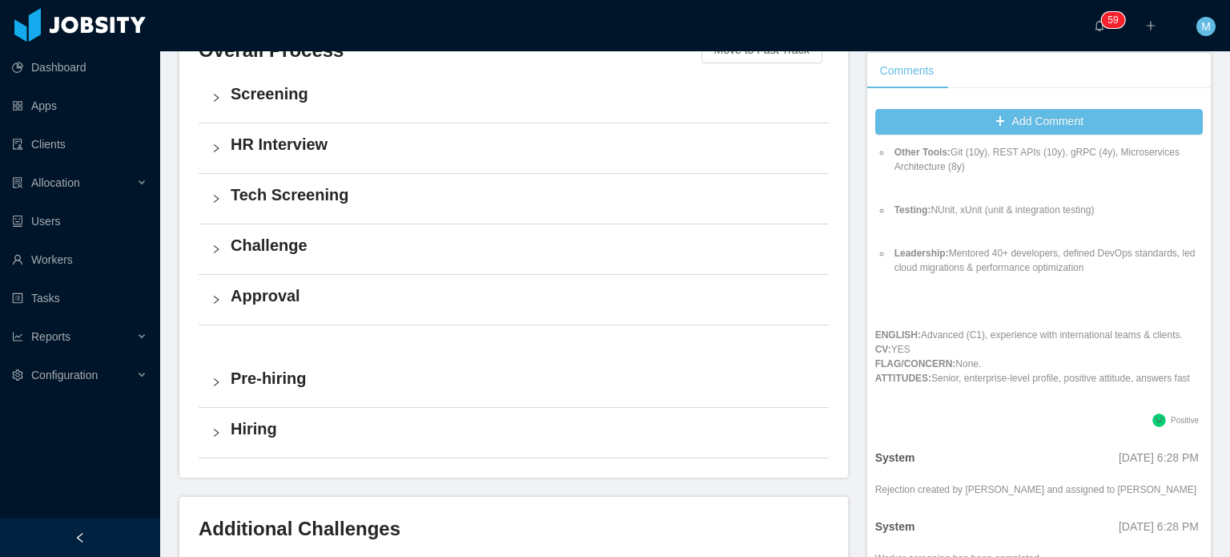
scroll to position [561, 0]
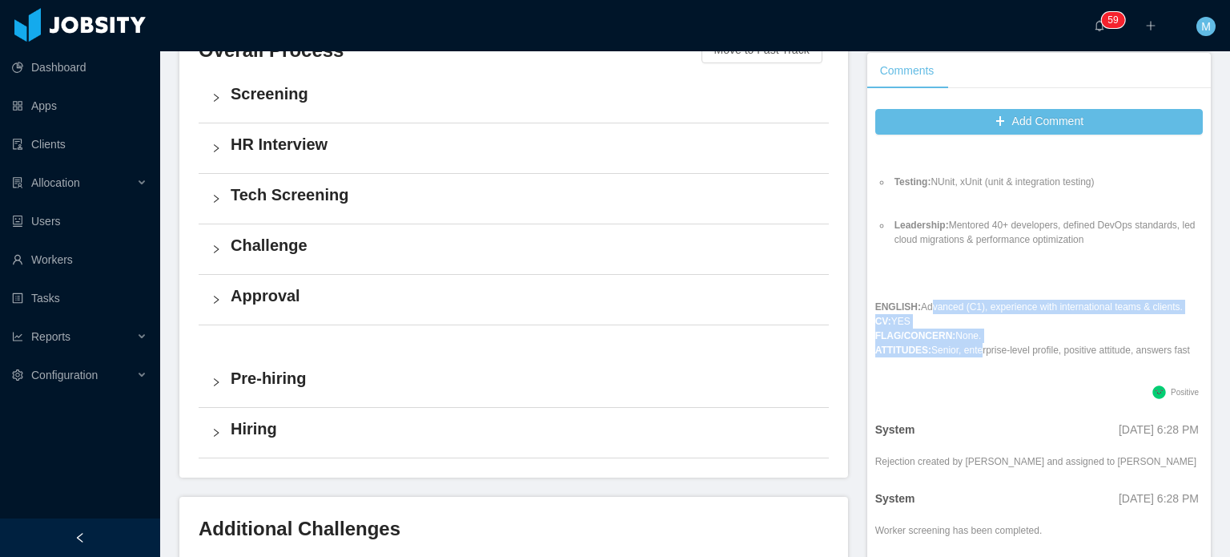
drag, startPoint x: 916, startPoint y: 311, endPoint x: 1009, endPoint y: 358, distance: 104.3
click at [998, 355] on p "ENGLISH: Advanced (C1), experience with international teams & clients. CV: YES …" at bounding box center [1040, 329] width 328 height 58
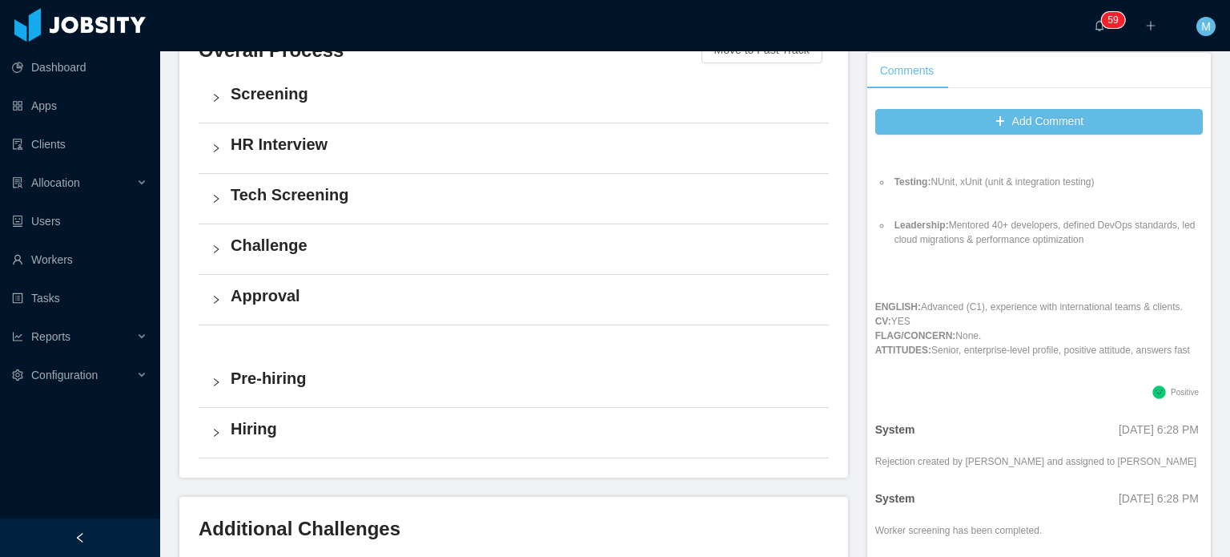
click at [1009, 358] on div "OPENNING: [URL][DOMAIN_NAME] SE: 4200 USD PROFILE: He is a Senior .NET Engineer…" at bounding box center [1040, 19] width 328 height 726
drag, startPoint x: 938, startPoint y: 339, endPoint x: 1057, endPoint y: 367, distance: 122.6
click at [1033, 365] on div "OPENNING: [URL][DOMAIN_NAME] SE: 4200 USD PROFILE: He is a Senior .NET Engineer…" at bounding box center [1040, 19] width 328 height 726
click at [1057, 367] on div "OPENNING: [URL][DOMAIN_NAME] SE: 4200 USD PROFILE: He is a Senior .NET Engineer…" at bounding box center [1040, 19] width 328 height 726
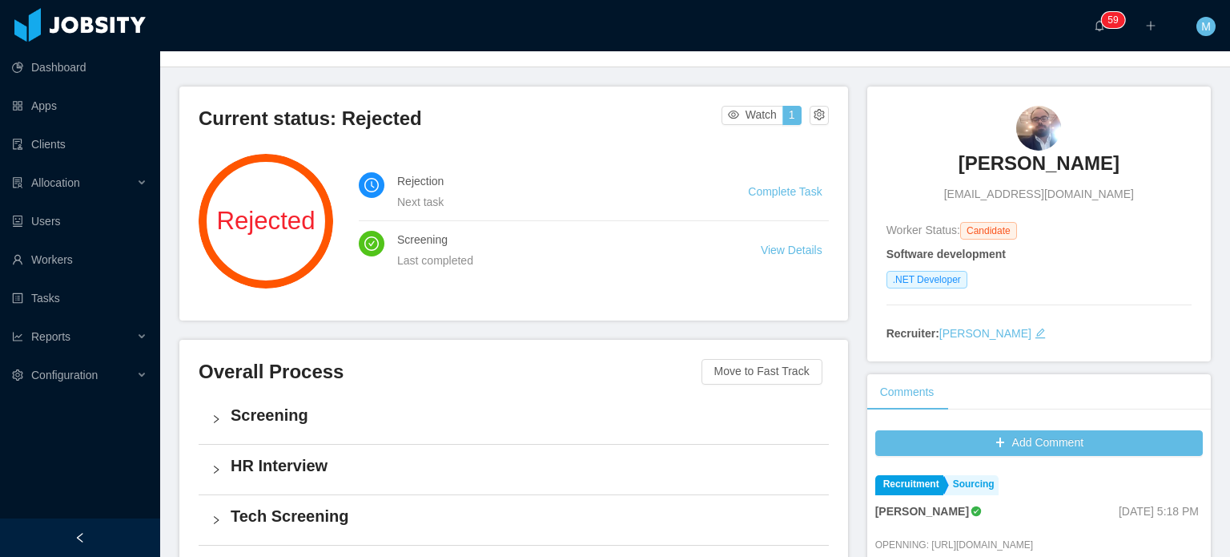
scroll to position [0, 0]
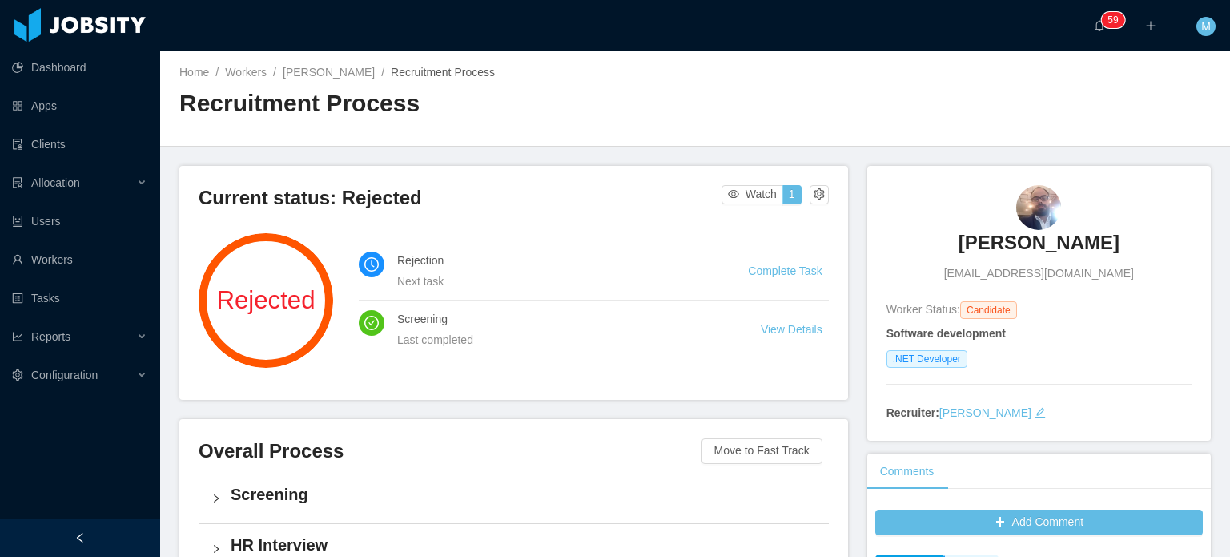
click at [1025, 244] on h3 "[PERSON_NAME]" at bounding box center [1039, 243] width 161 height 26
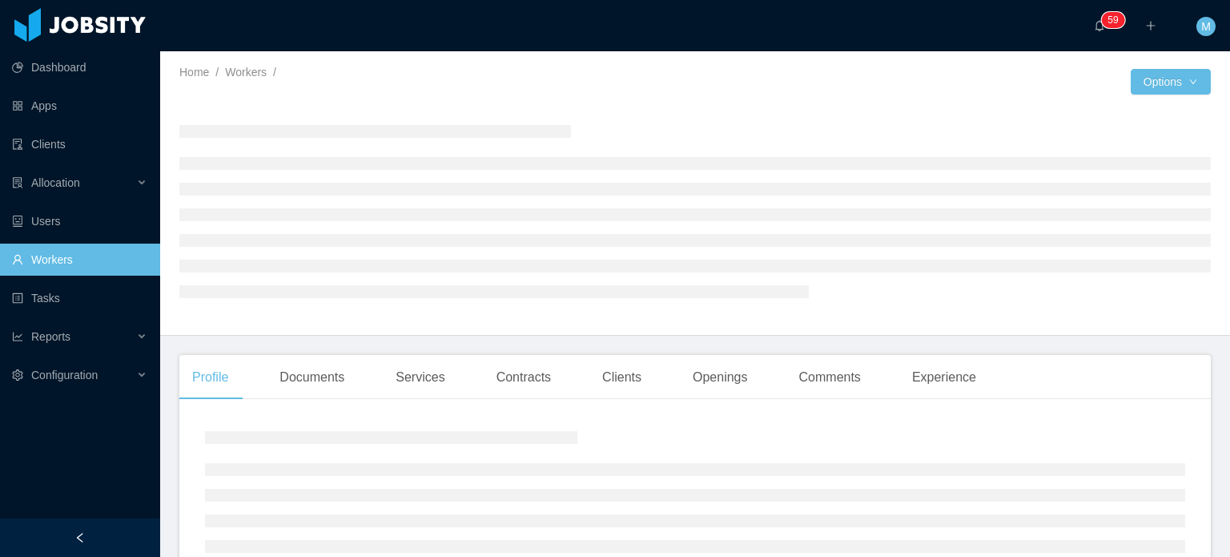
click at [366, 370] on div "Profile Documents Services Contracts Clients Openings Comments Experience" at bounding box center [584, 377] width 810 height 45
click at [357, 374] on div "Documents" at bounding box center [312, 377] width 91 height 45
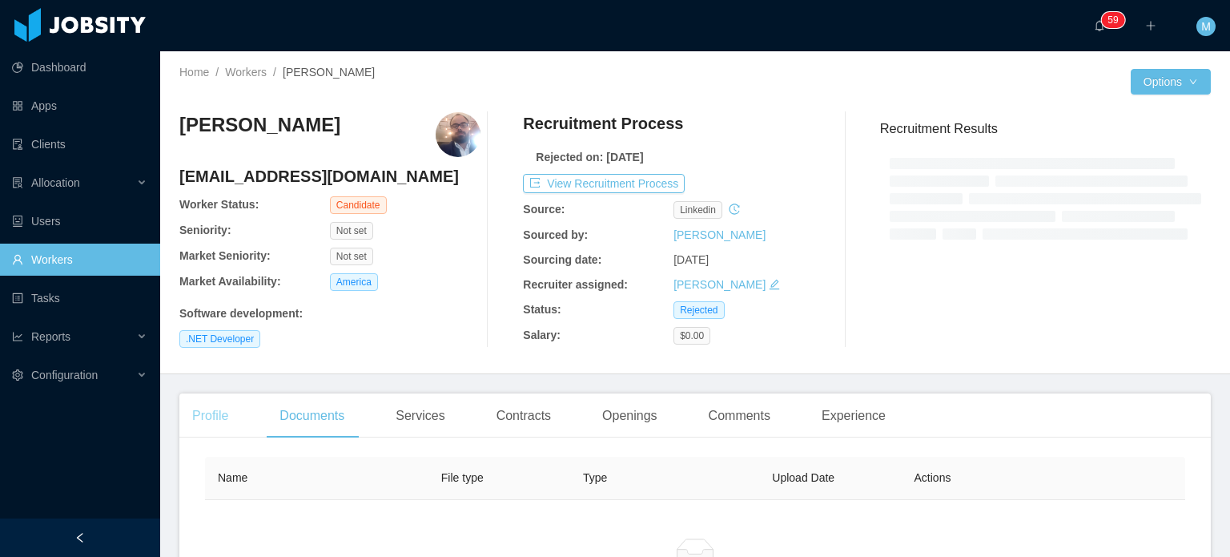
click at [224, 435] on div "Profile" at bounding box center [210, 415] width 62 height 45
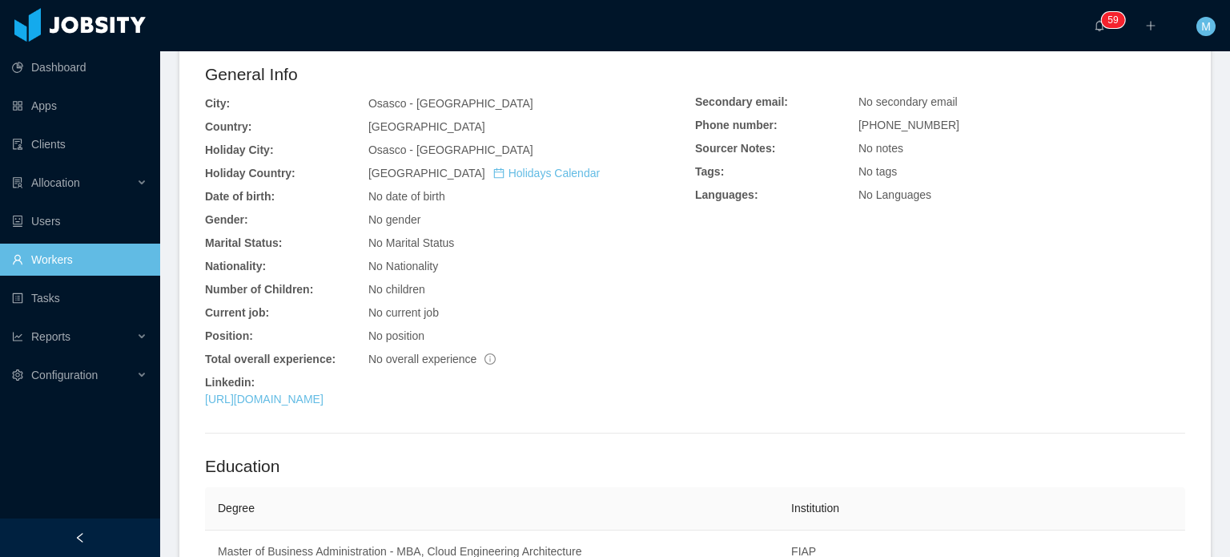
scroll to position [401, 0]
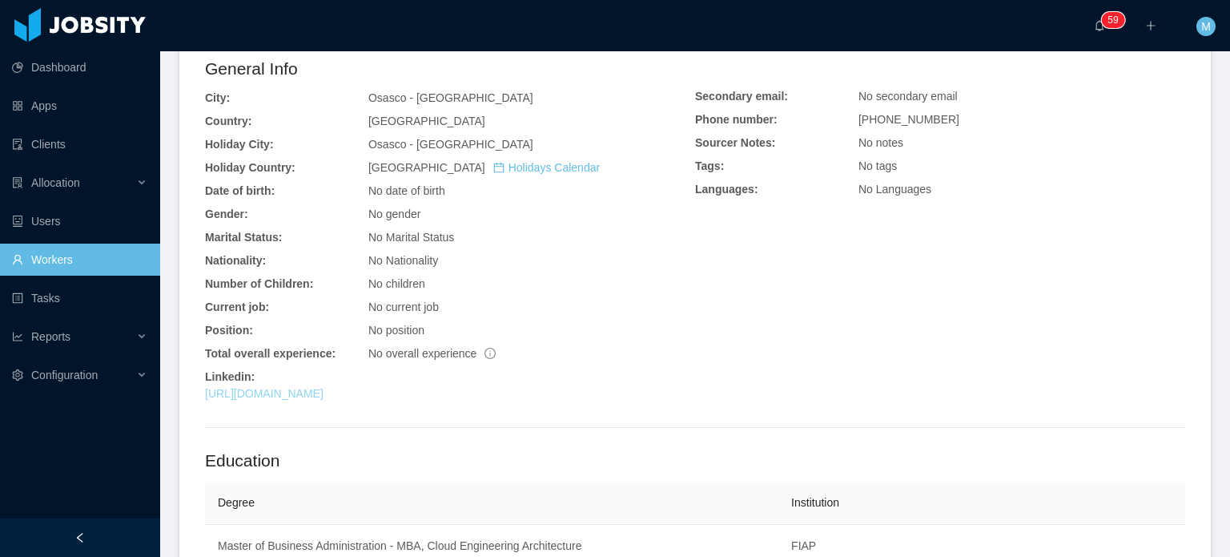
click at [324, 396] on link "[URL][DOMAIN_NAME]" at bounding box center [264, 393] width 119 height 13
